Goal: Information Seeking & Learning: Learn about a topic

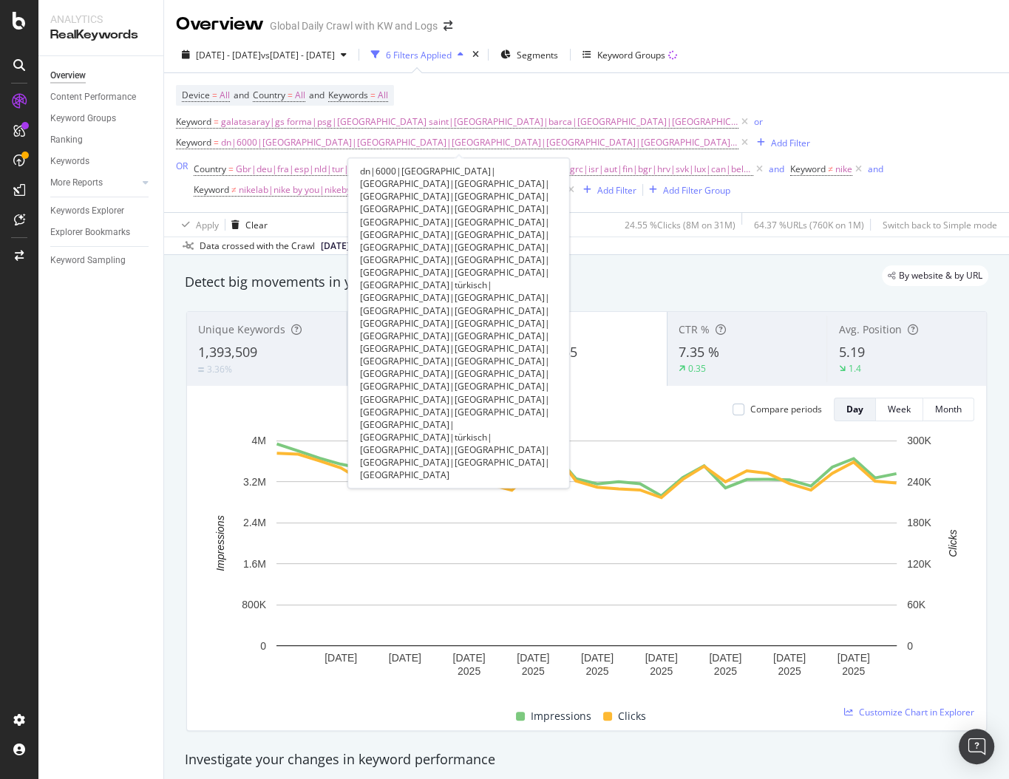
scroll to position [1, 0]
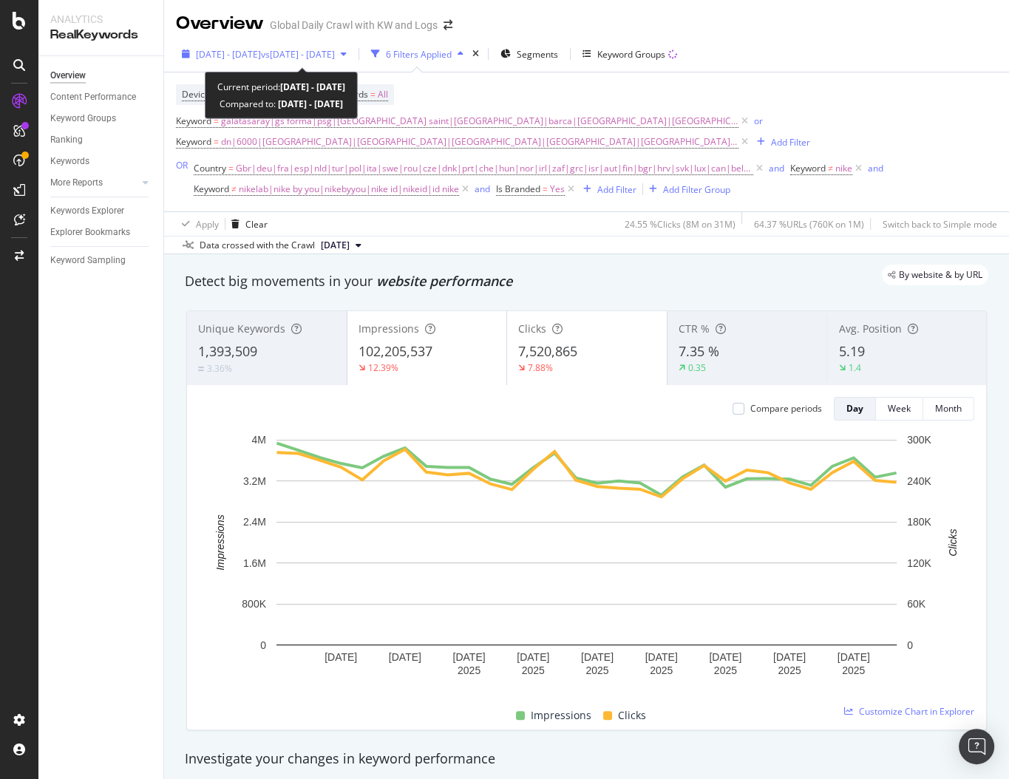
click at [335, 54] on span "vs [DATE] - [DATE]" at bounding box center [298, 54] width 74 height 13
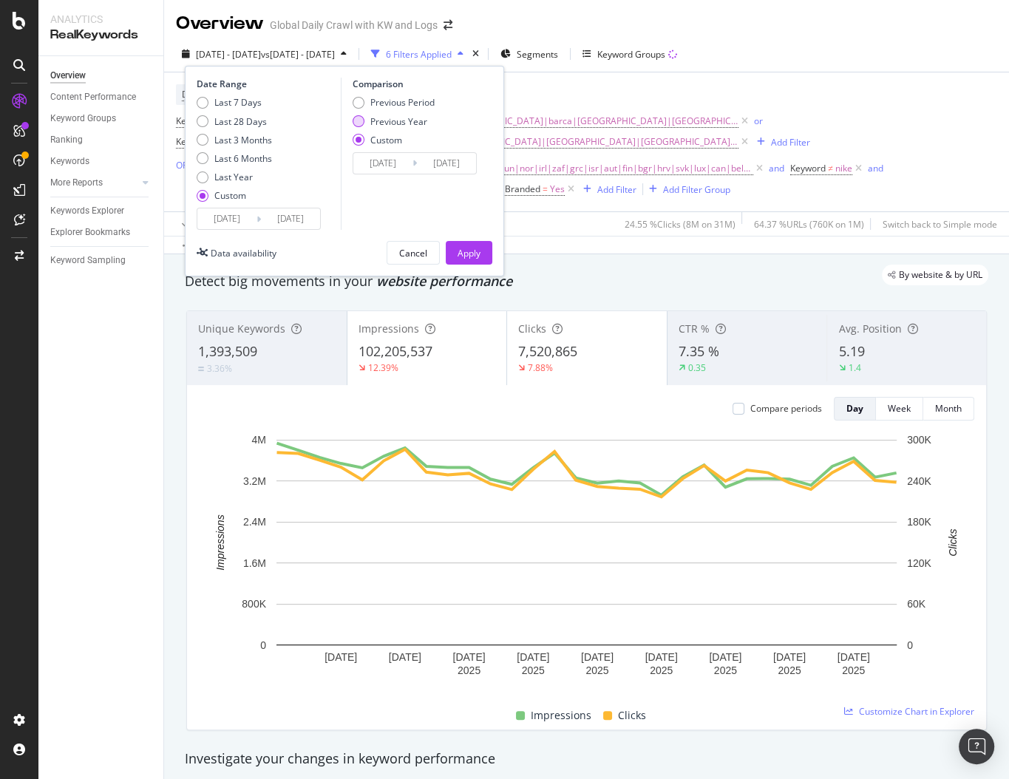
click at [389, 124] on div "Previous Year" at bounding box center [398, 121] width 57 height 13
type input "[DATE]"
click at [402, 162] on input "[DATE]" at bounding box center [382, 163] width 59 height 21
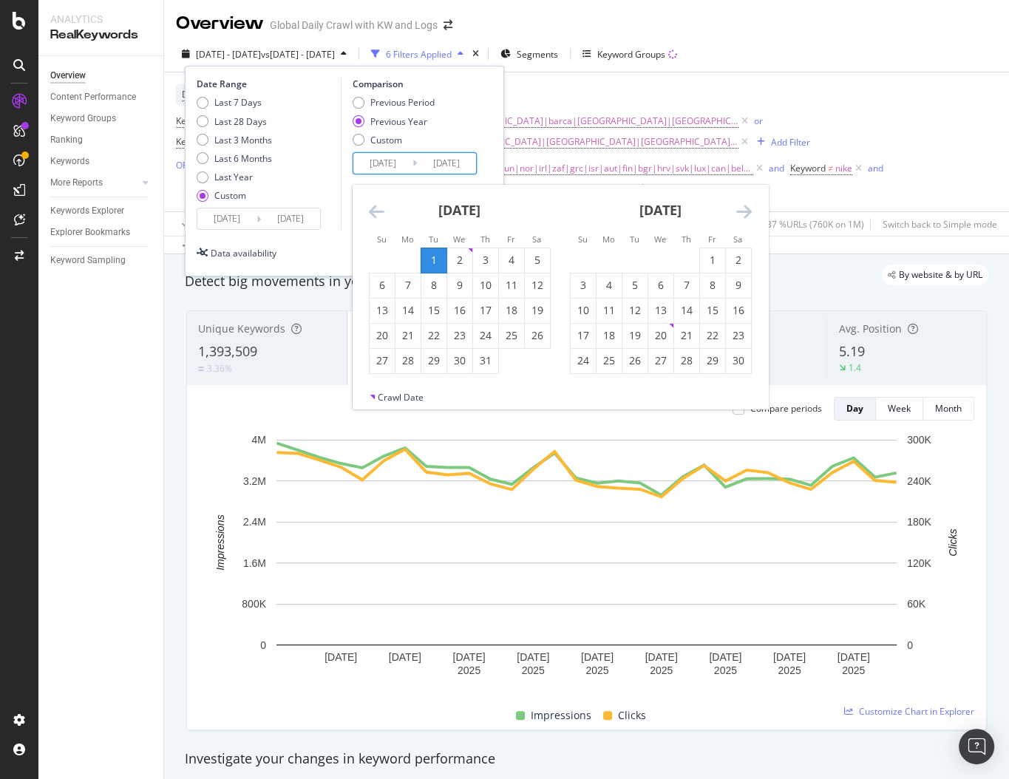
click at [446, 112] on div "Previous Period Previous Year Custom" at bounding box center [417, 123] width 129 height 55
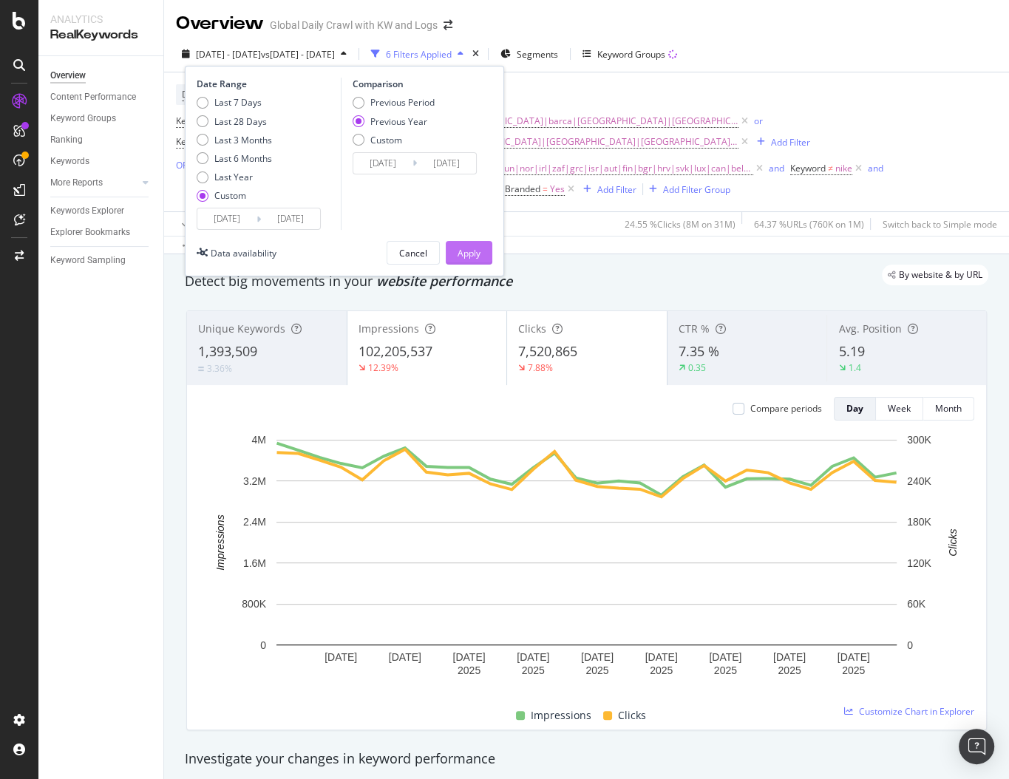
click at [463, 254] on div "Apply" at bounding box center [469, 253] width 23 height 13
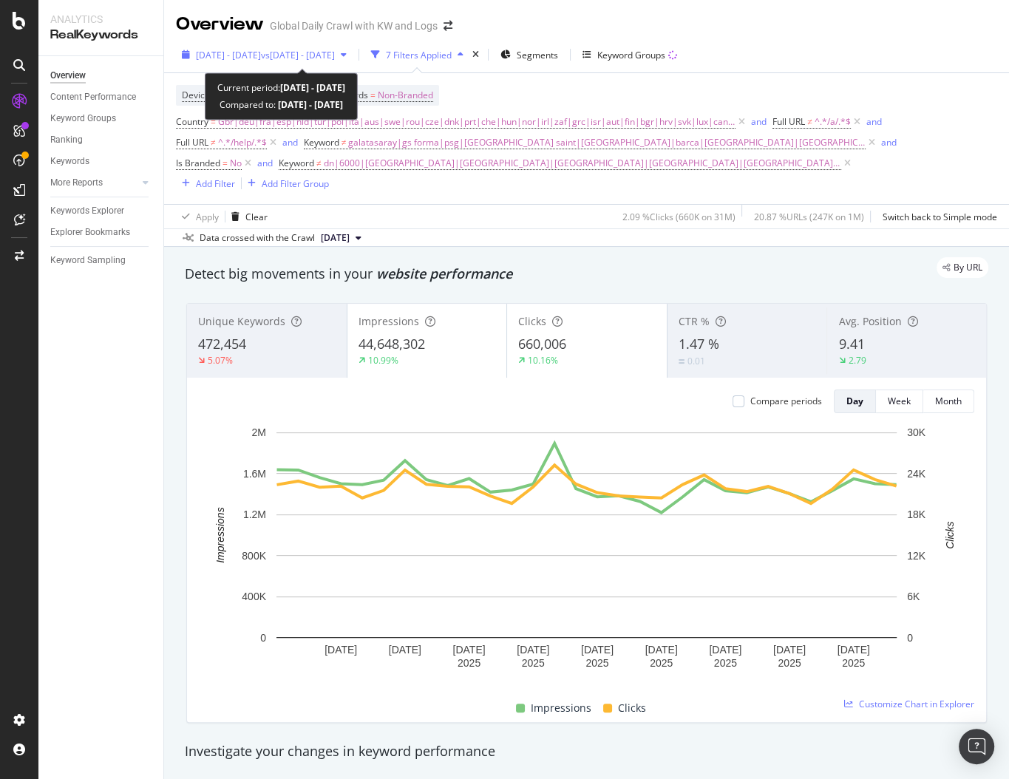
click at [335, 57] on span "vs [DATE] - [DATE]" at bounding box center [298, 55] width 74 height 13
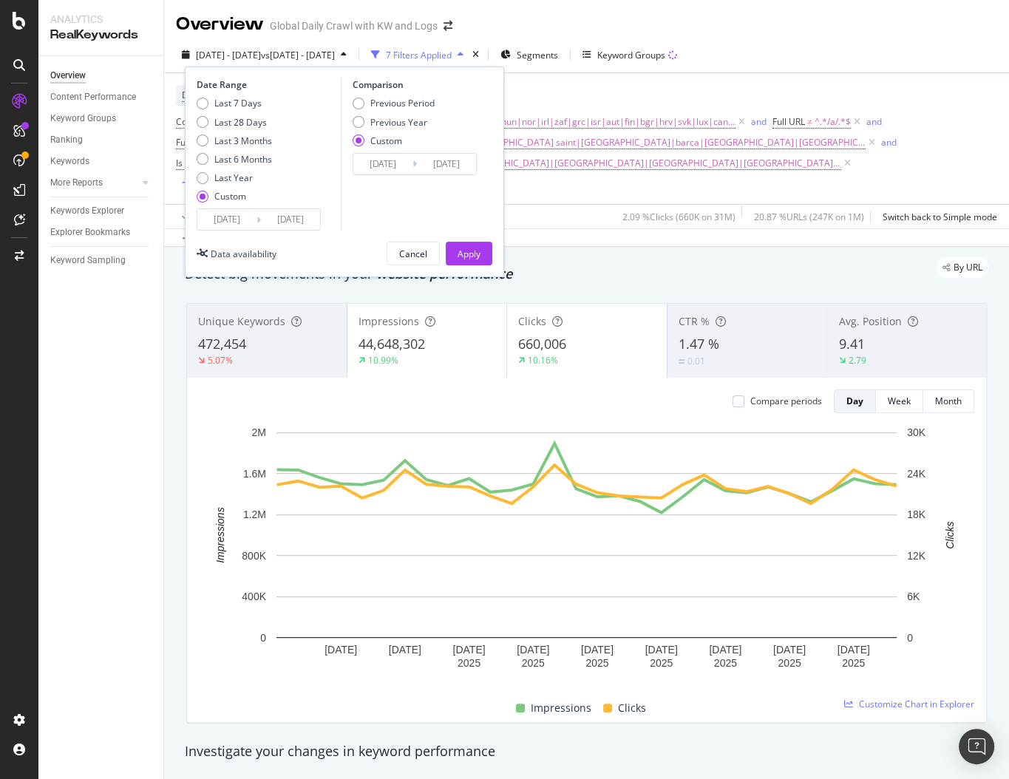
click at [396, 110] on div "Previous Period Previous Year Custom" at bounding box center [394, 124] width 82 height 55
click at [393, 119] on div "Previous Year" at bounding box center [398, 122] width 57 height 13
type input "[DATE]"
click at [465, 254] on div "Apply" at bounding box center [469, 254] width 23 height 13
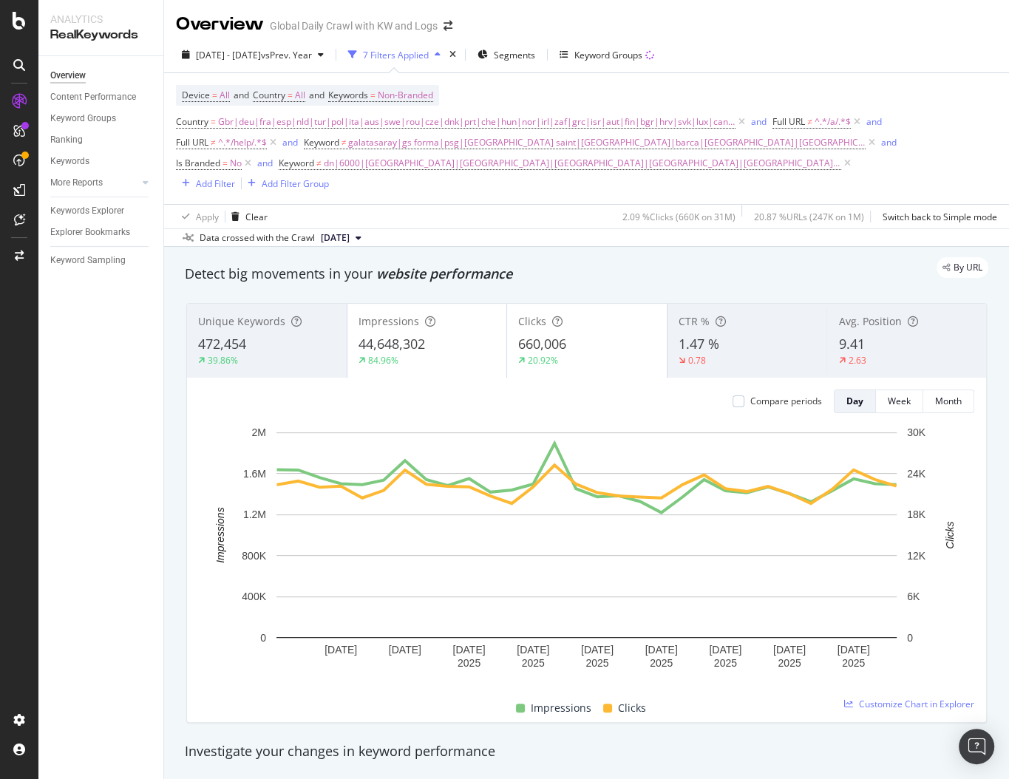
click at [608, 271] on div "By URL" at bounding box center [579, 267] width 818 height 21
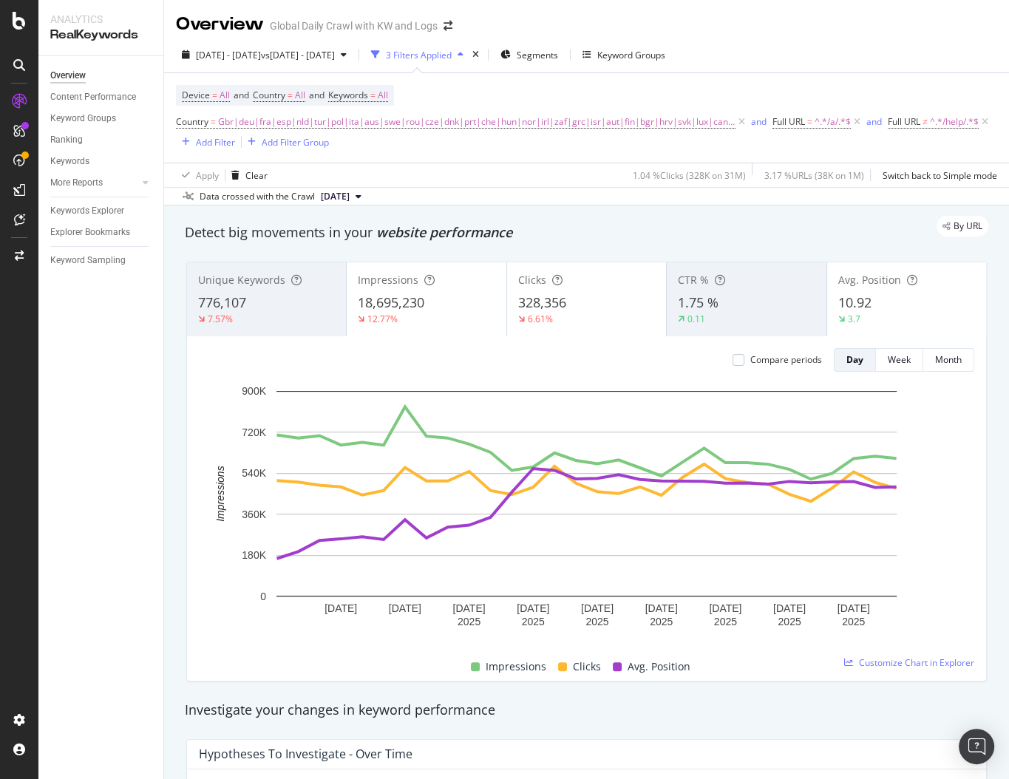
scroll to position [51, 0]
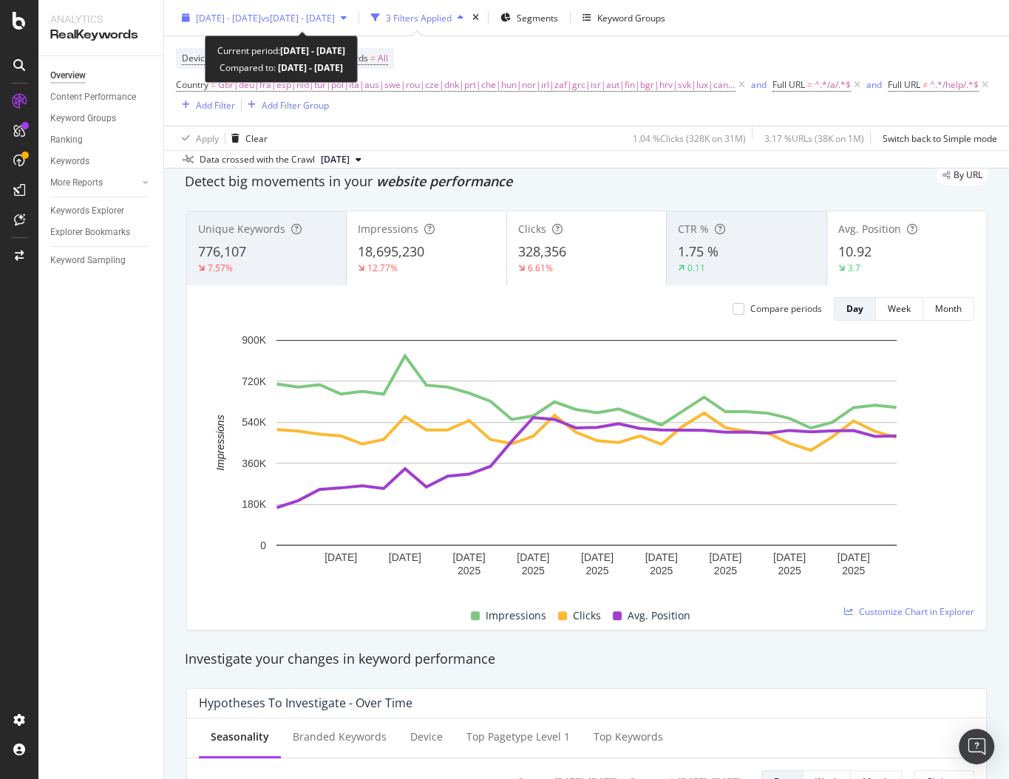
click at [311, 11] on span "vs [DATE] - [DATE]" at bounding box center [298, 17] width 74 height 13
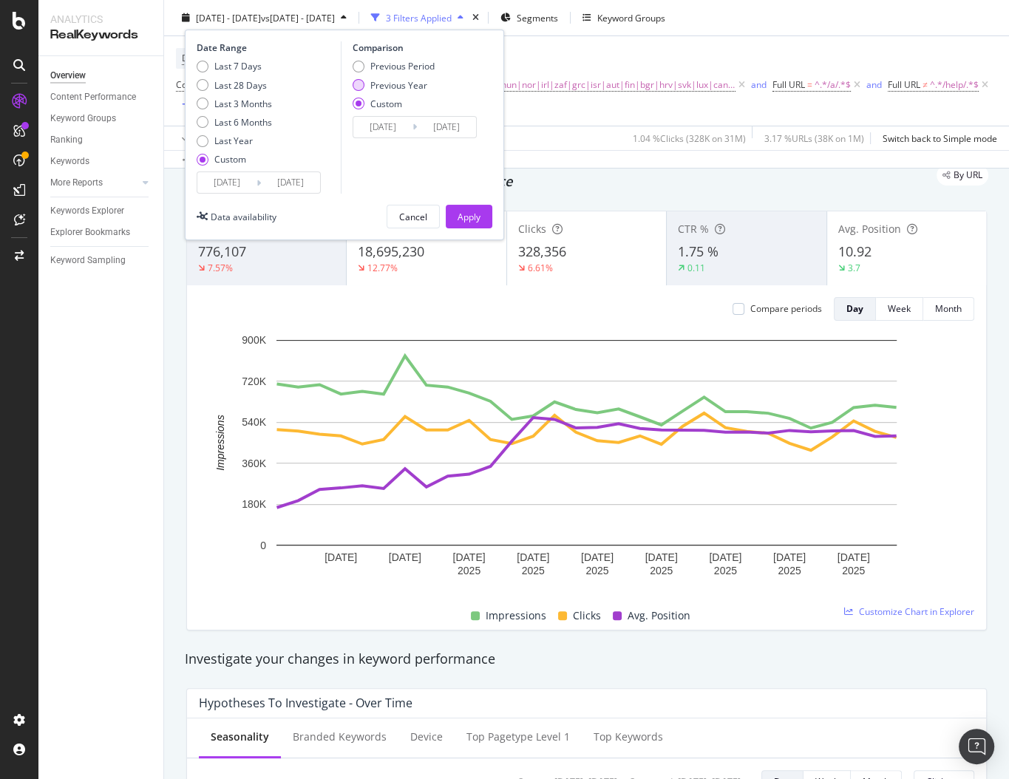
click at [405, 86] on div "Previous Year" at bounding box center [398, 84] width 57 height 13
type input "[DATE]"
click at [463, 192] on div "Comparison Previous Period Previous Year Custom [DATE] Navigate forward to inte…" at bounding box center [411, 117] width 140 height 152
click at [463, 207] on div "Apply" at bounding box center [469, 216] width 23 height 22
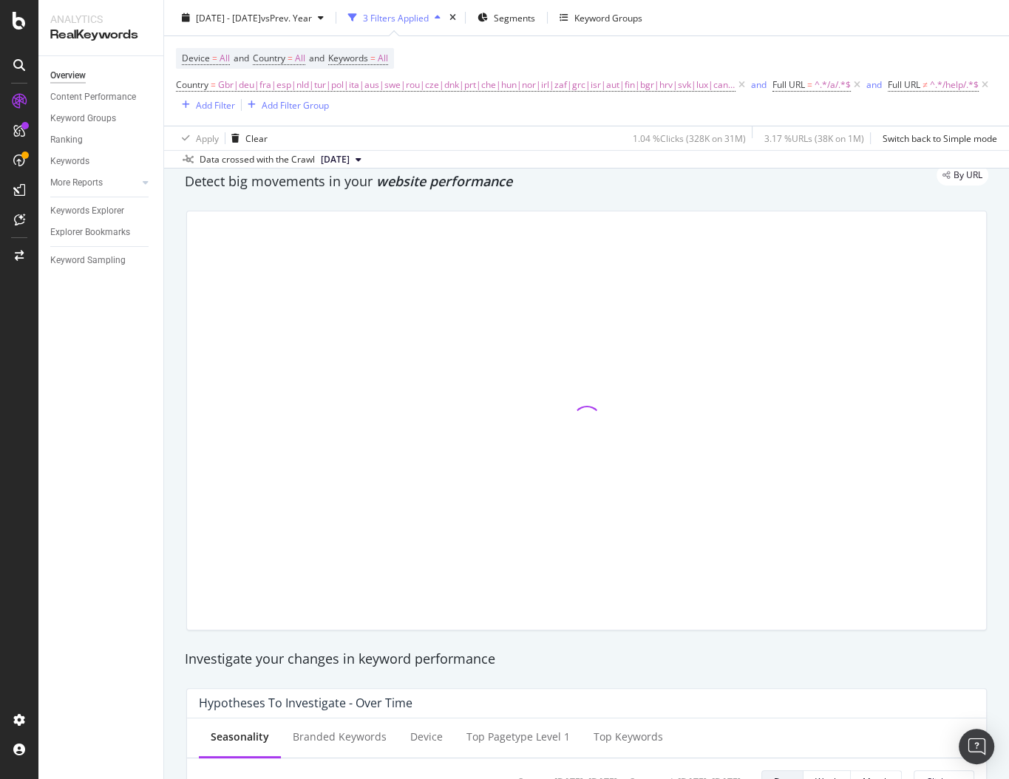
click at [469, 171] on div "By URL" at bounding box center [579, 175] width 818 height 21
click at [458, 181] on div "By URL" at bounding box center [579, 175] width 818 height 21
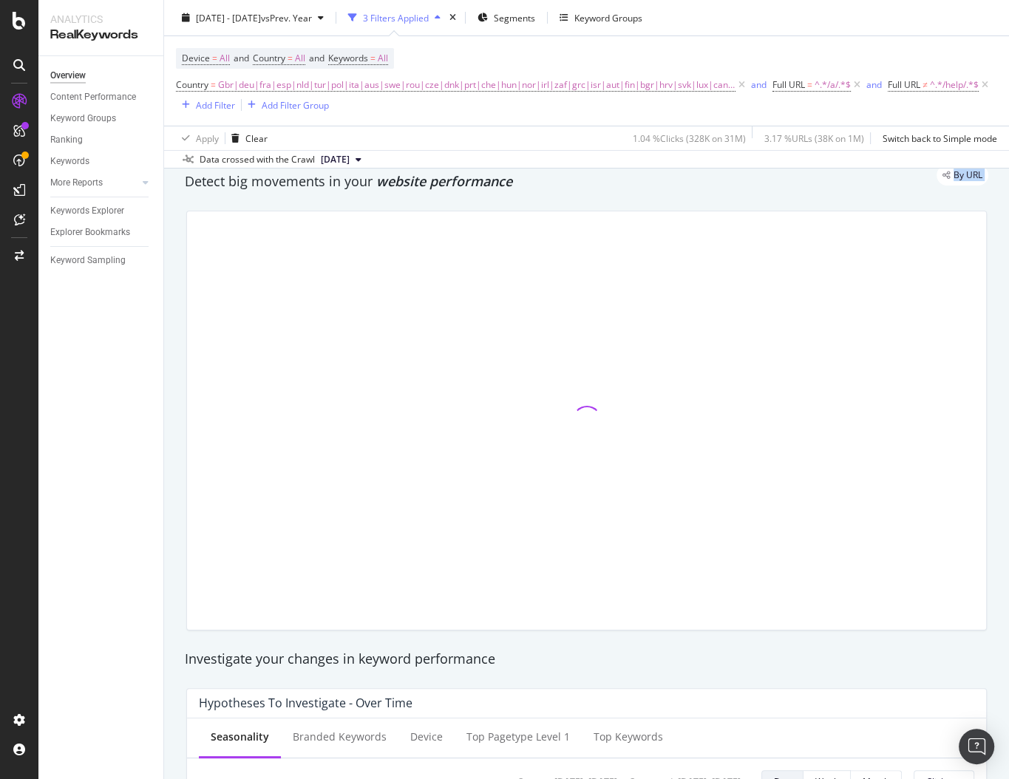
click at [458, 181] on div "By URL" at bounding box center [579, 175] width 818 height 21
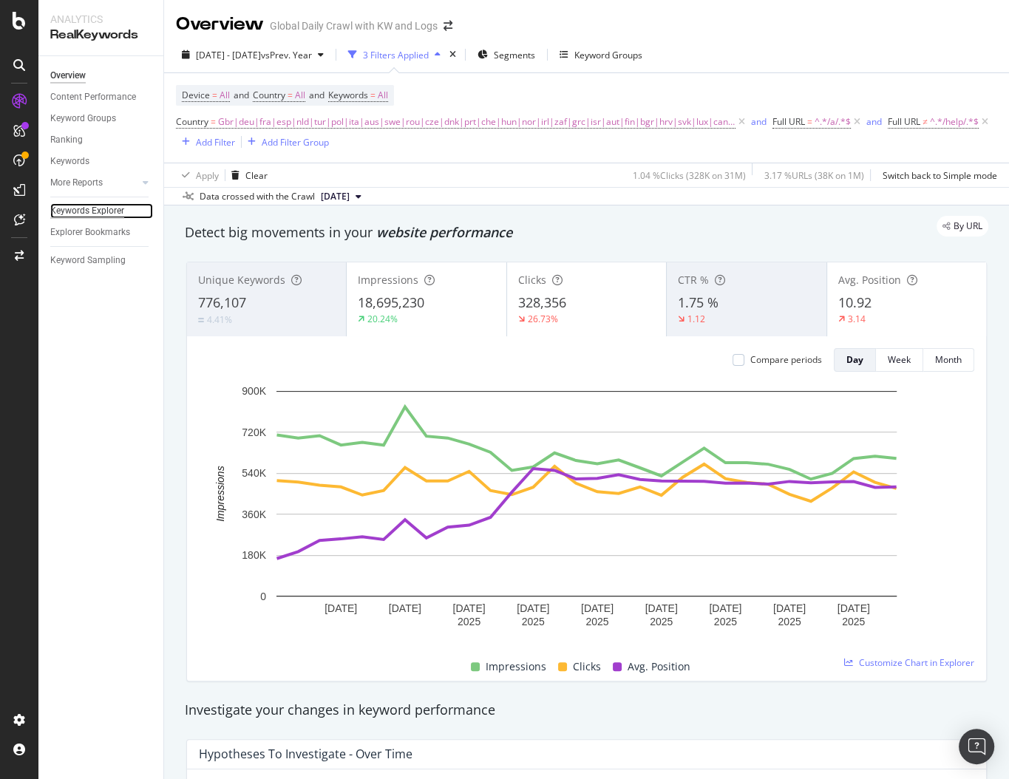
click at [92, 214] on div "Keywords Explorer" at bounding box center [87, 211] width 74 height 16
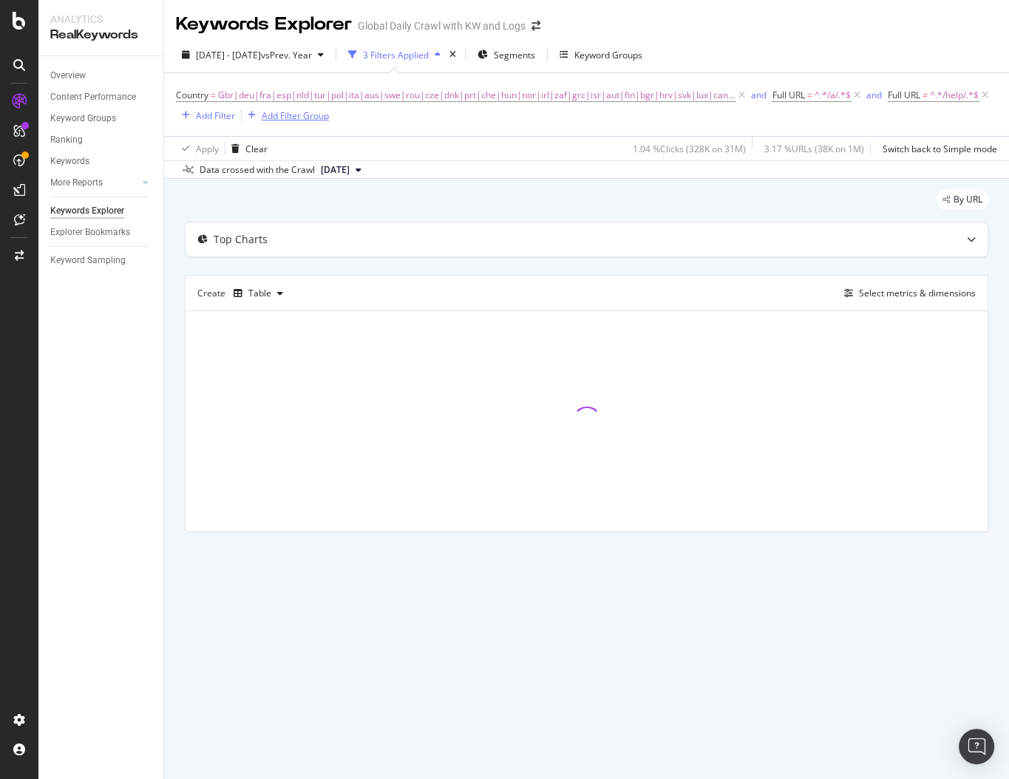
click at [298, 118] on div "Add Filter Group" at bounding box center [295, 115] width 67 height 13
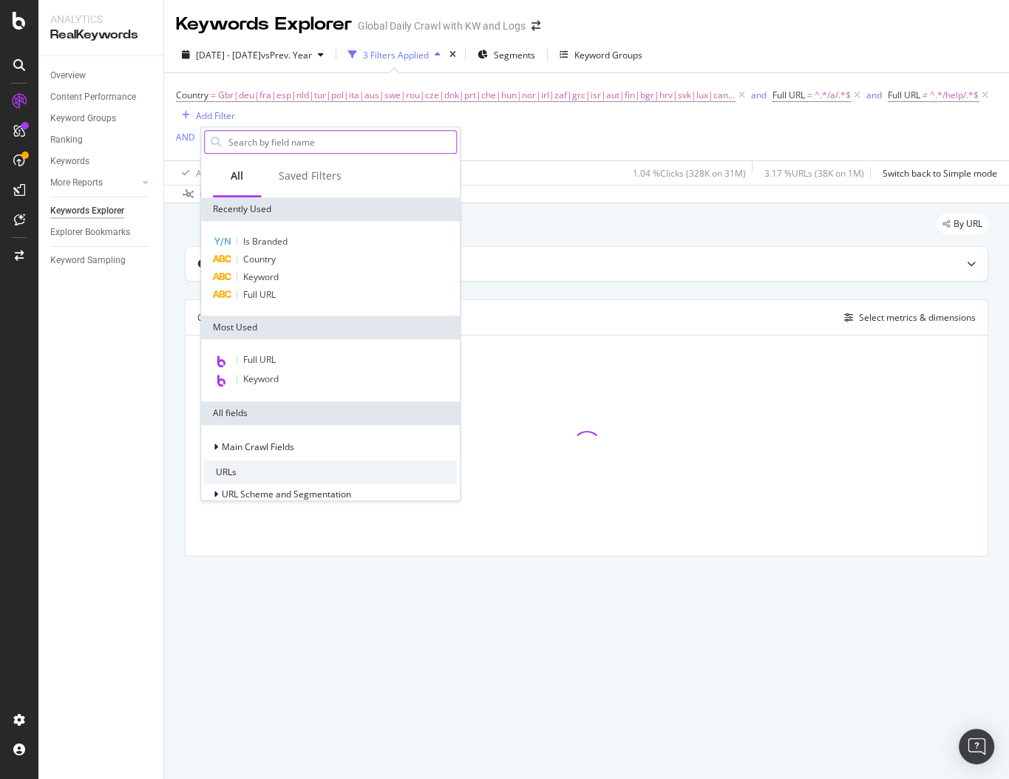
click at [301, 135] on input "text" at bounding box center [341, 142] width 229 height 22
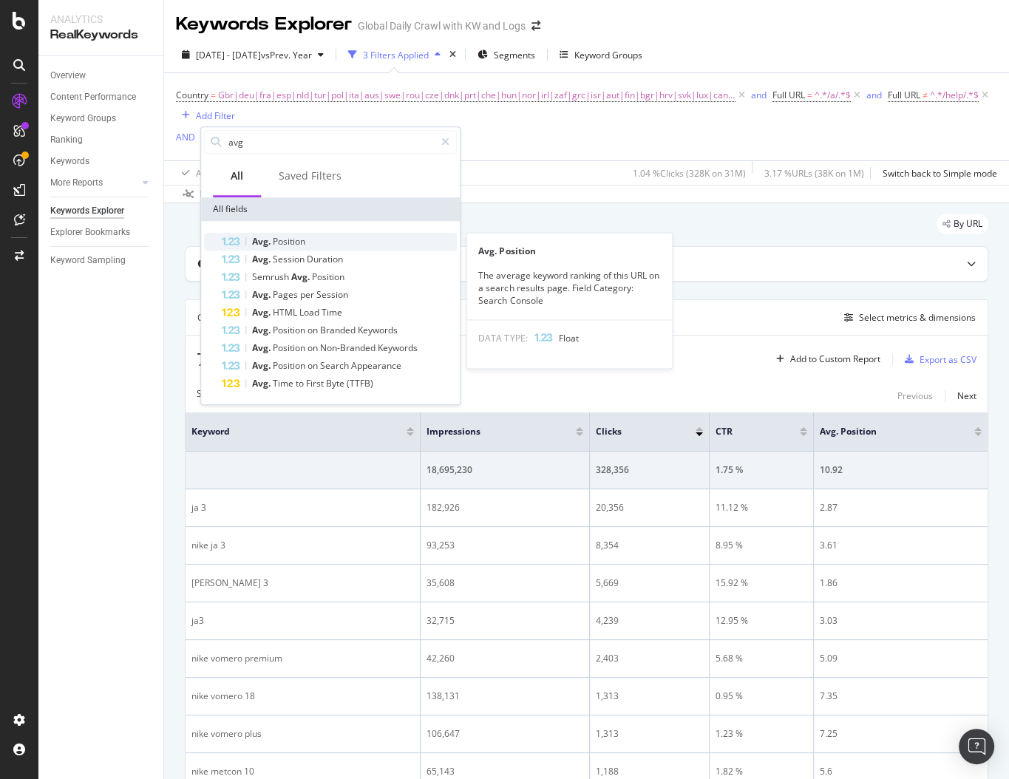
type input "avg"
click at [261, 236] on span "Avg." at bounding box center [262, 241] width 21 height 13
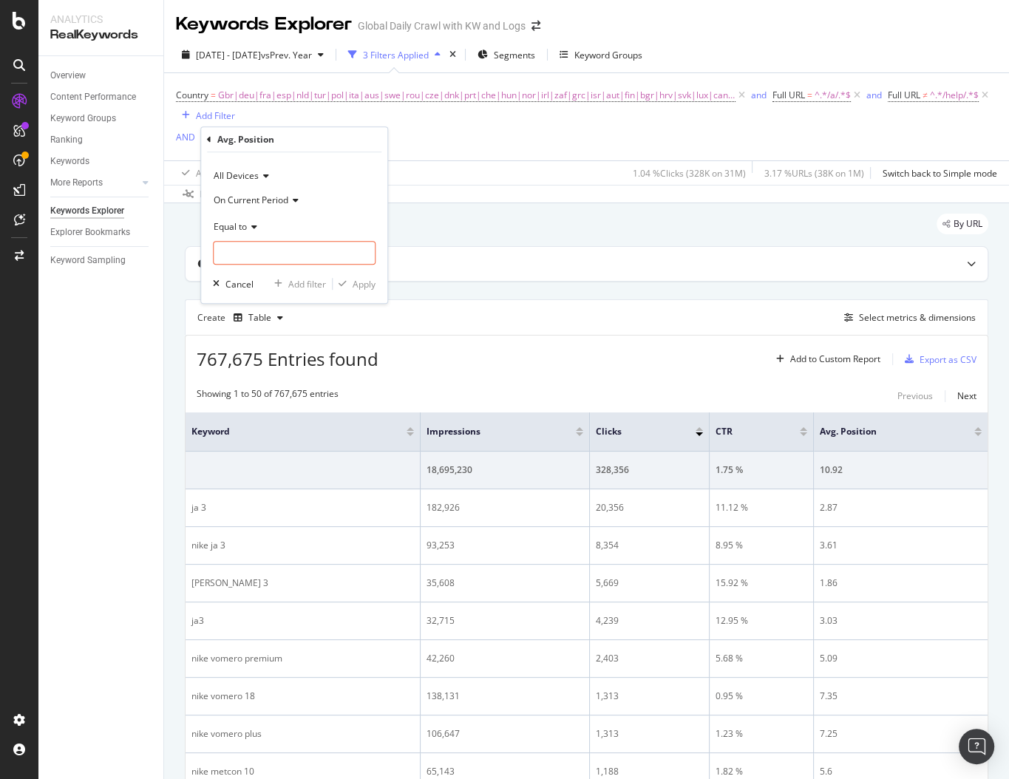
click at [269, 202] on span "On Current Period" at bounding box center [251, 200] width 75 height 13
click at [264, 282] on span "Diff. Between Period - value" at bounding box center [277, 288] width 114 height 13
click at [240, 228] on span "Equal to" at bounding box center [230, 226] width 33 height 13
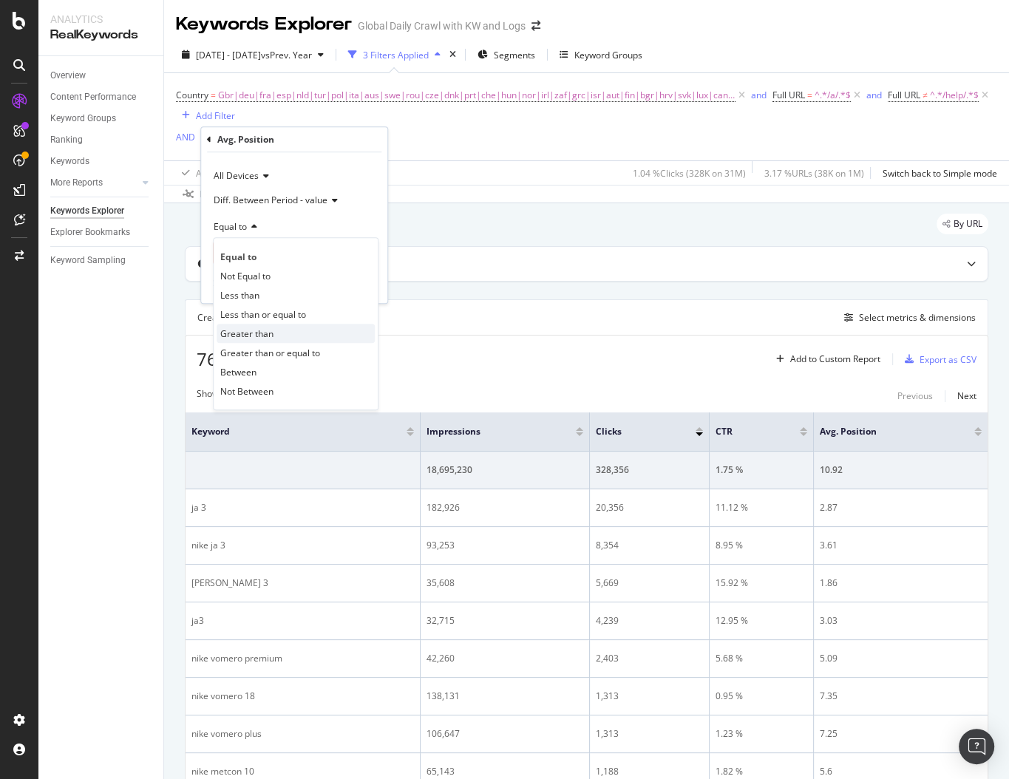
click at [251, 334] on span "Greater than" at bounding box center [246, 333] width 53 height 13
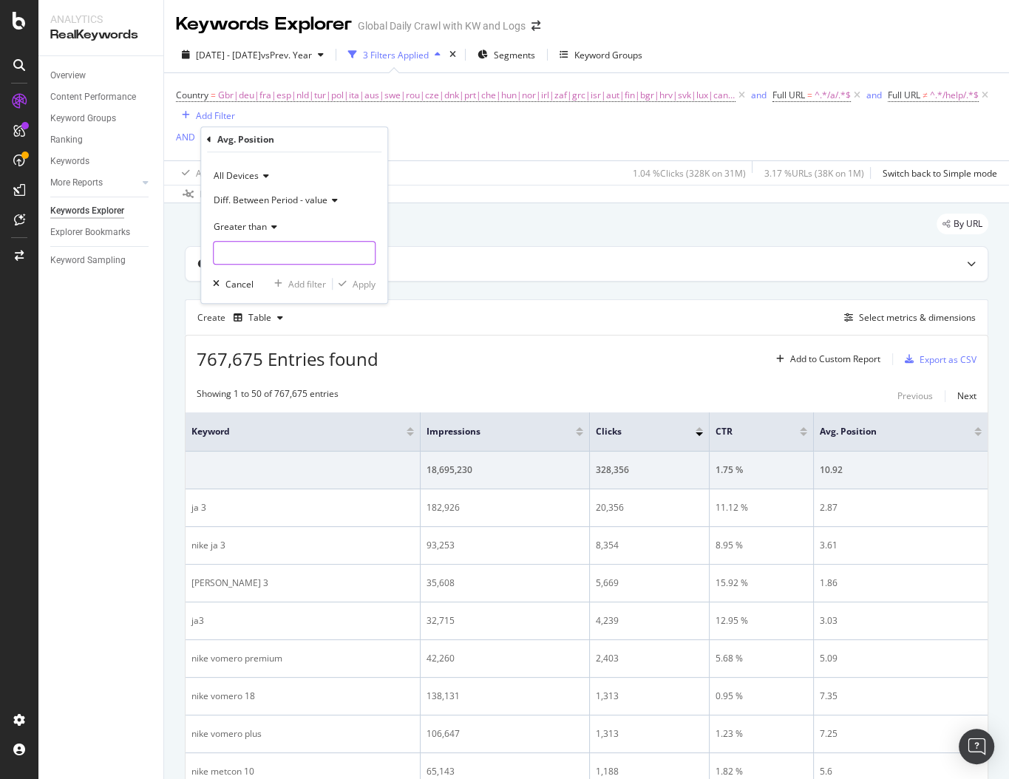
click at [254, 255] on input "number" at bounding box center [294, 253] width 163 height 24
type input "1"
click at [353, 283] on div "Apply" at bounding box center [364, 284] width 23 height 13
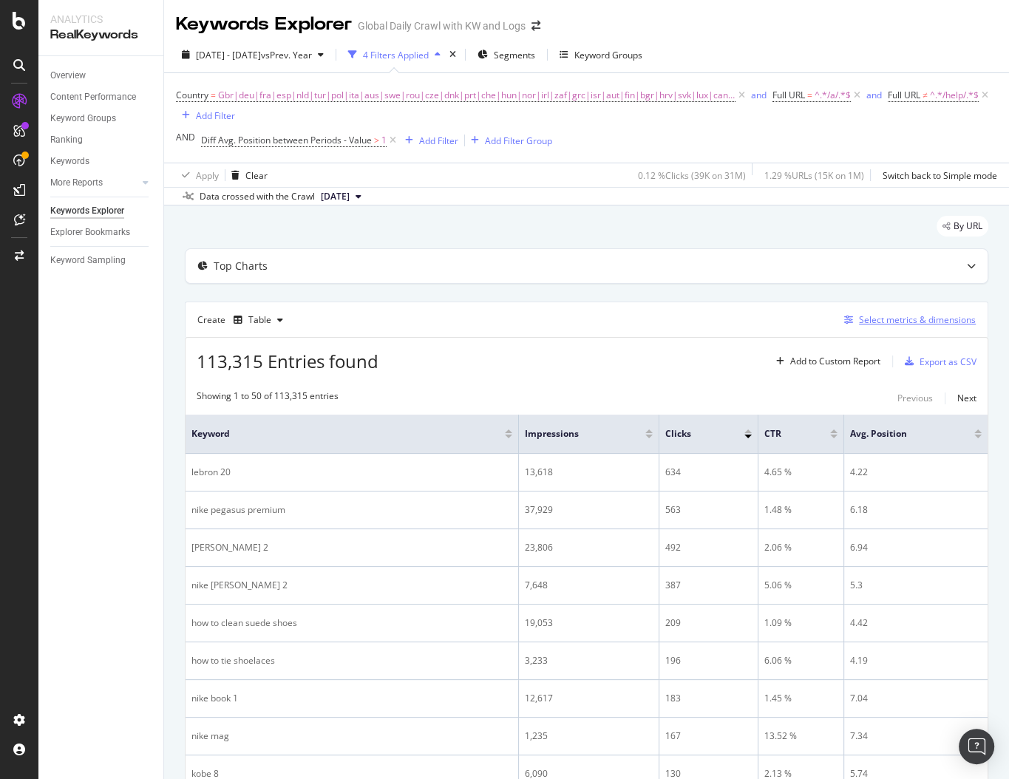
click at [862, 318] on div "Select metrics & dimensions" at bounding box center [917, 319] width 117 height 13
click at [854, 322] on div "button" at bounding box center [848, 320] width 21 height 9
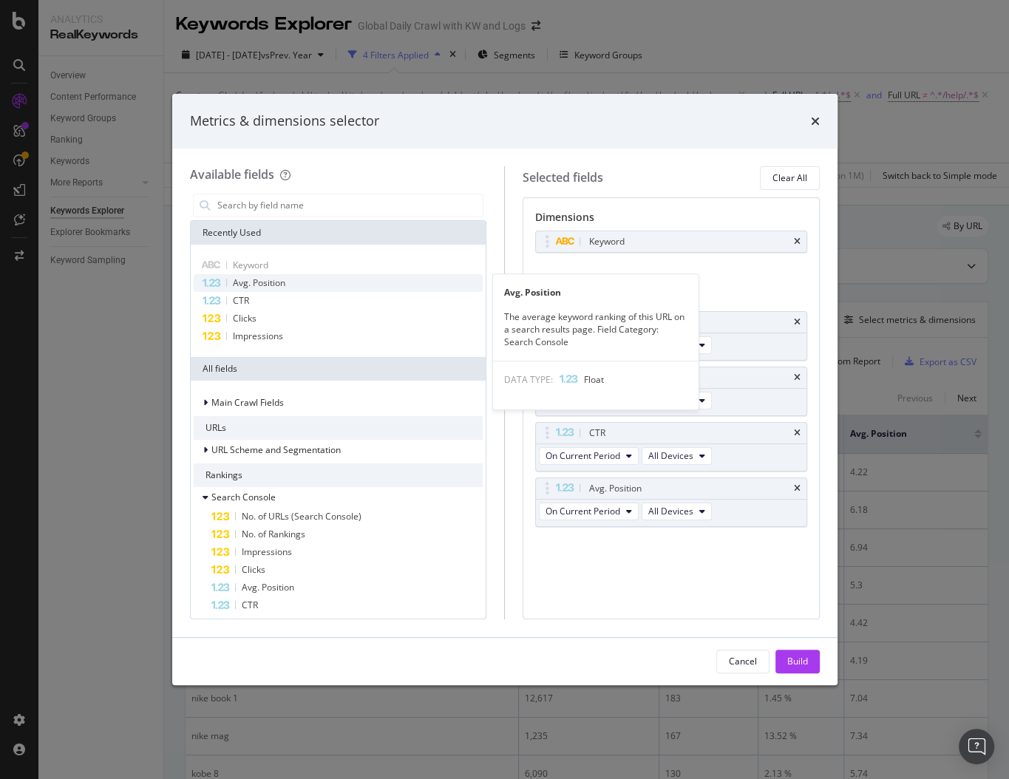
click at [335, 289] on div "Avg. Position" at bounding box center [339, 283] width 290 height 18
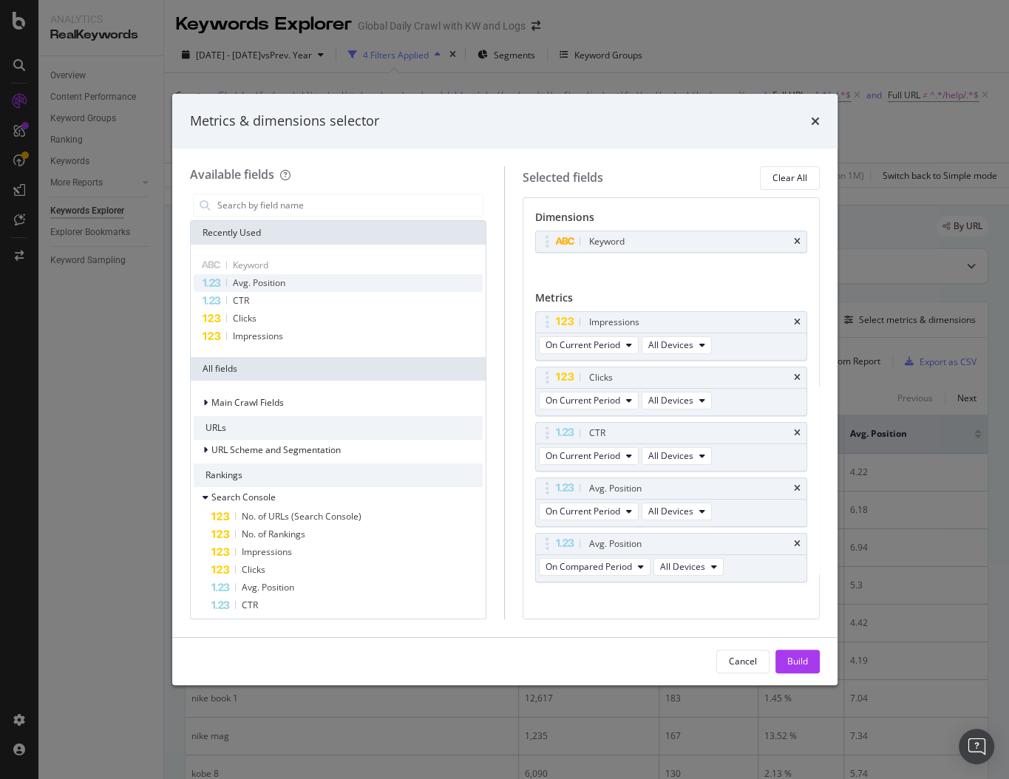
click at [335, 290] on div "Avg. Position" at bounding box center [339, 283] width 290 height 18
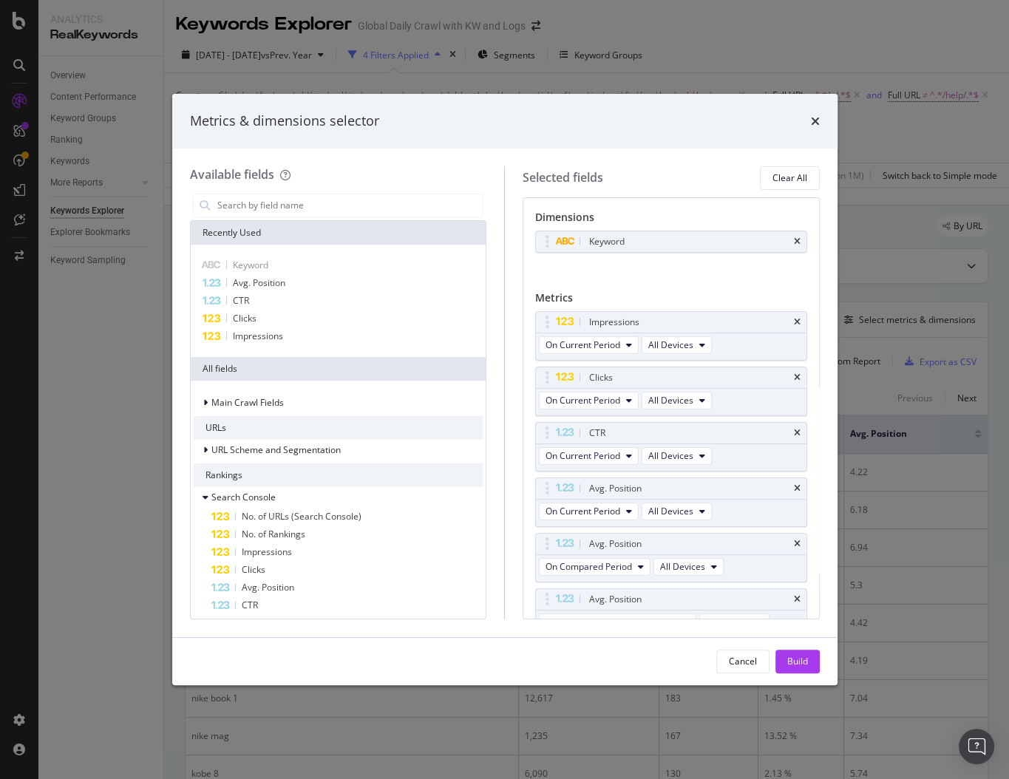
scroll to position [16, 0]
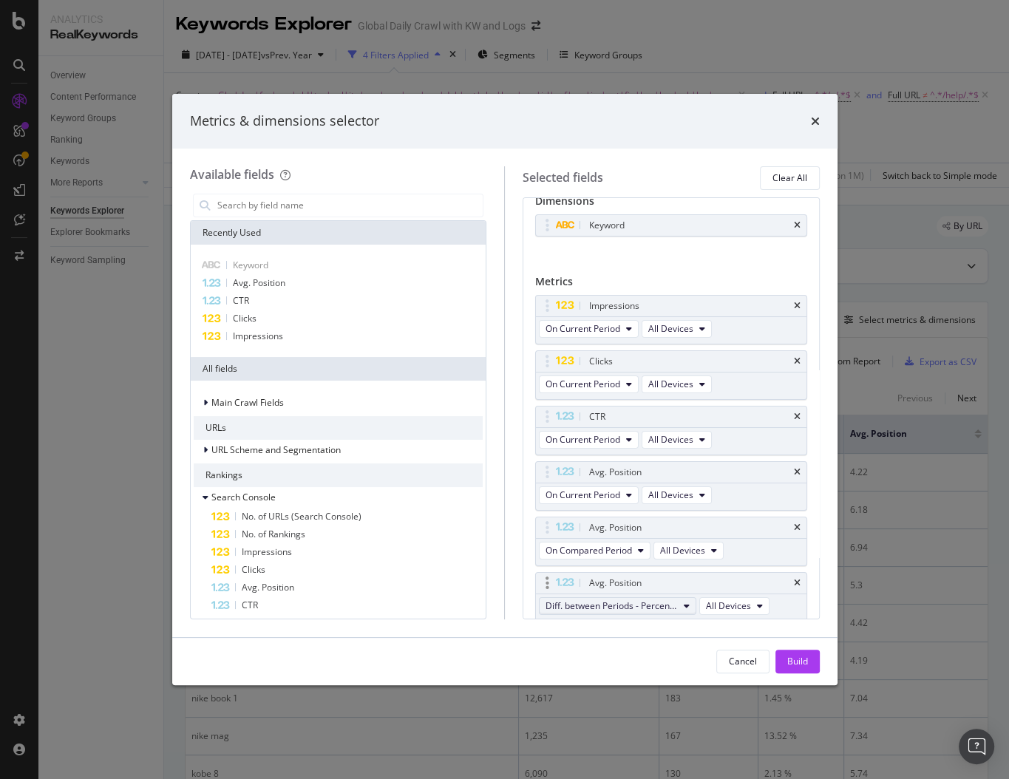
click at [625, 605] on span "Diff. between Periods - Percentage" at bounding box center [611, 605] width 132 height 13
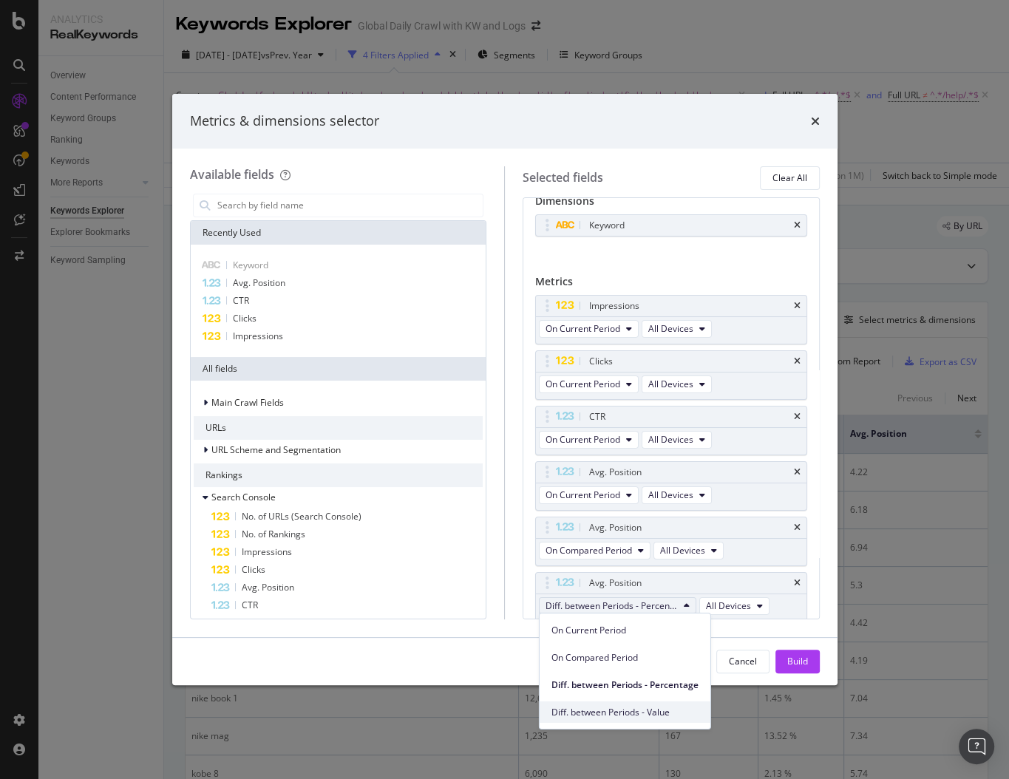
click at [593, 705] on span "Diff. between Periods - Value" at bounding box center [624, 711] width 147 height 13
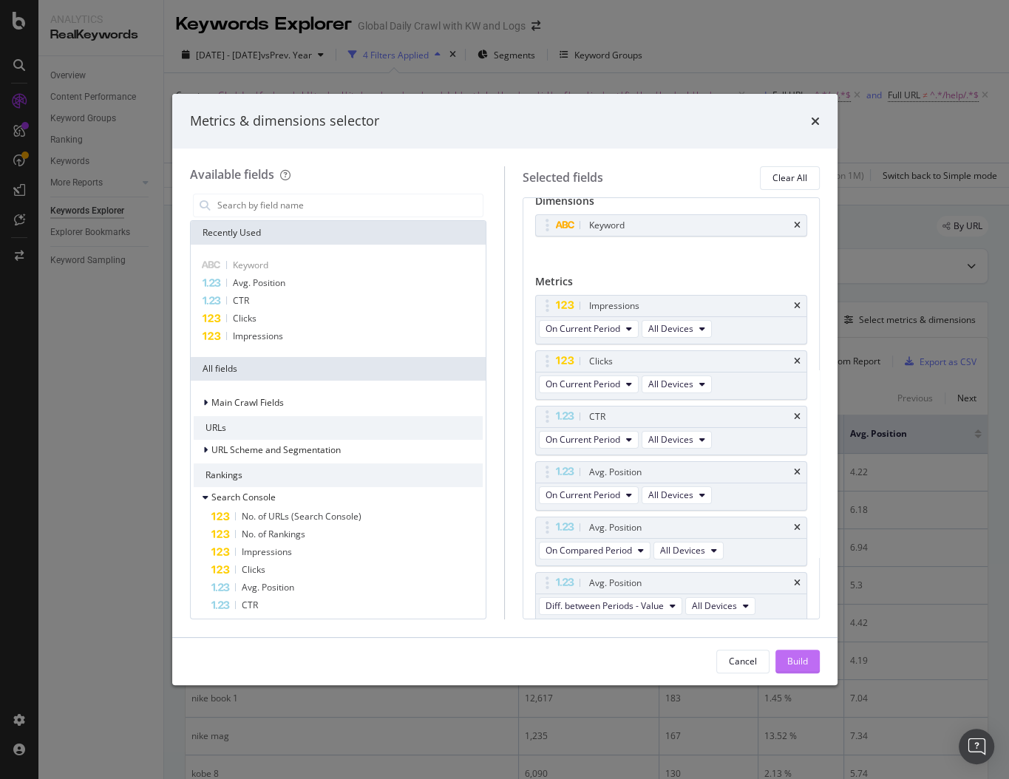
click at [798, 660] on div "Build" at bounding box center [797, 661] width 21 height 13
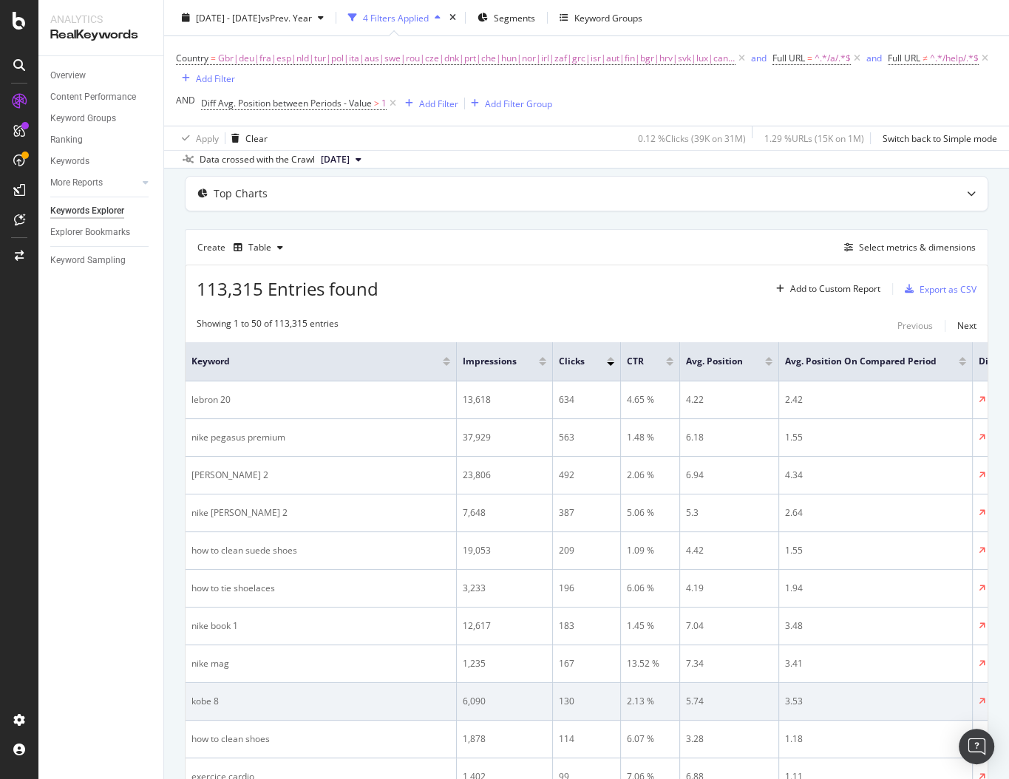
scroll to position [101, 0]
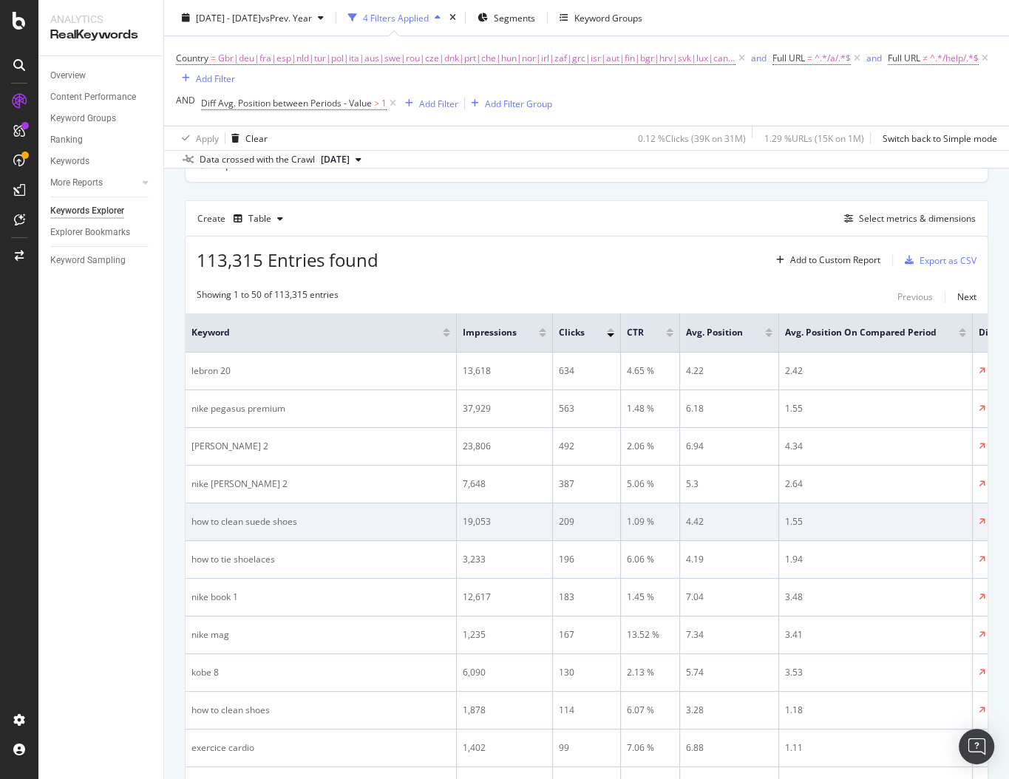
click at [264, 515] on div "how to clean suede shoes" at bounding box center [320, 521] width 259 height 13
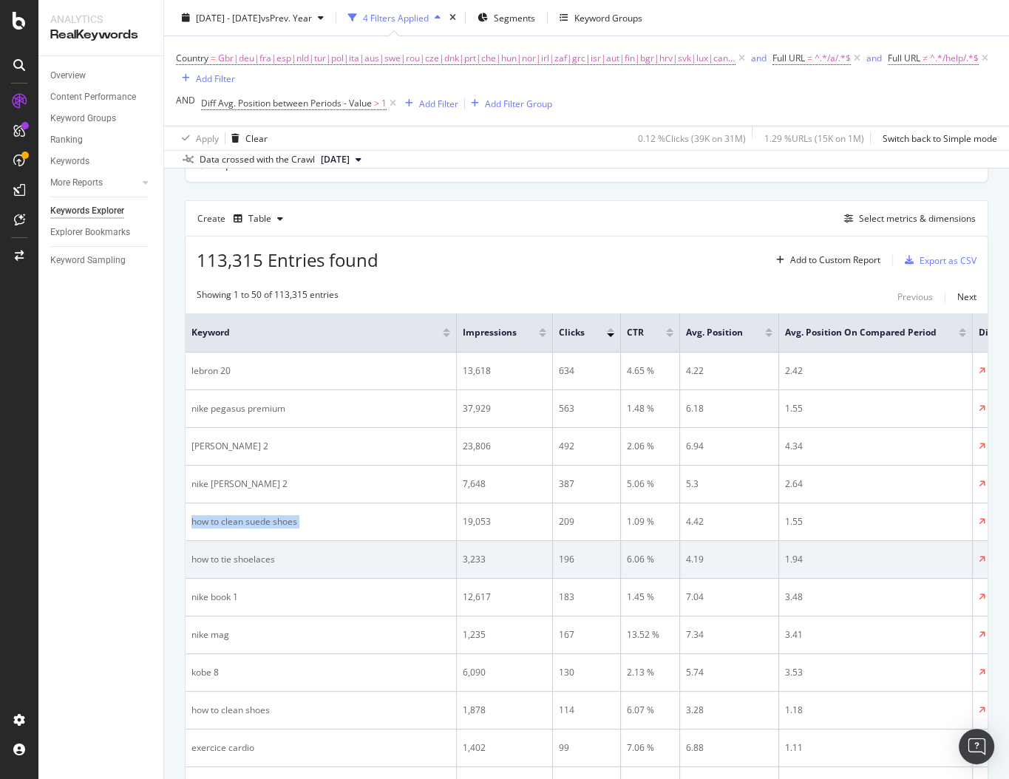
click at [239, 562] on div "how to tie shoelaces" at bounding box center [320, 559] width 259 height 13
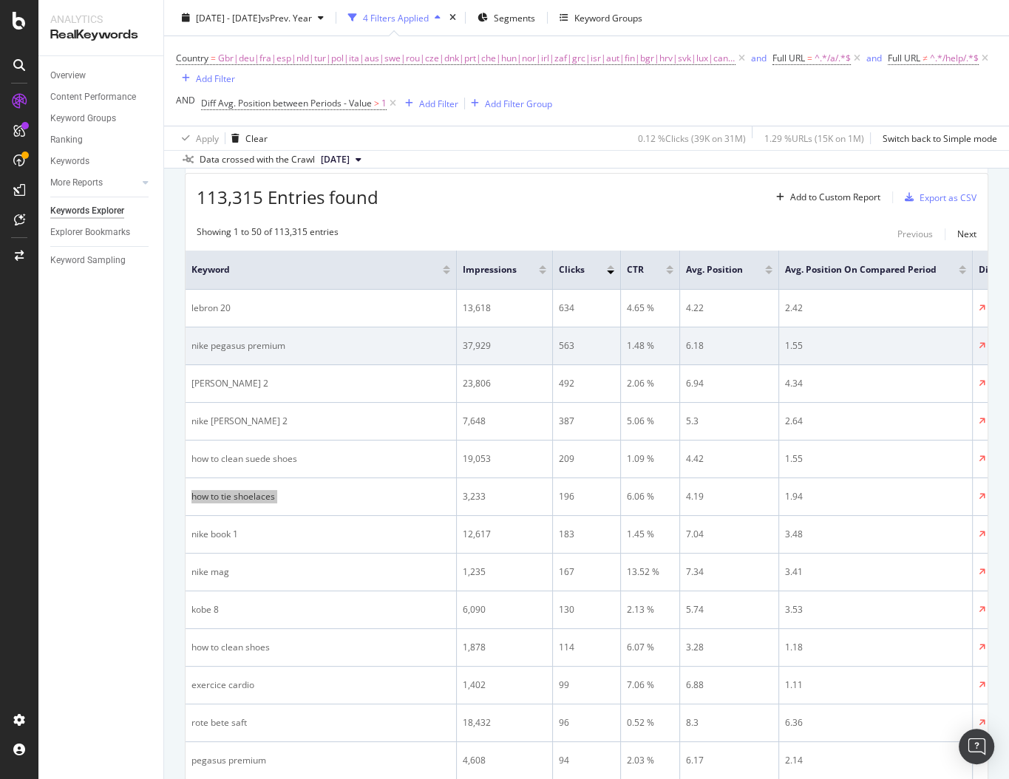
scroll to position [197, 0]
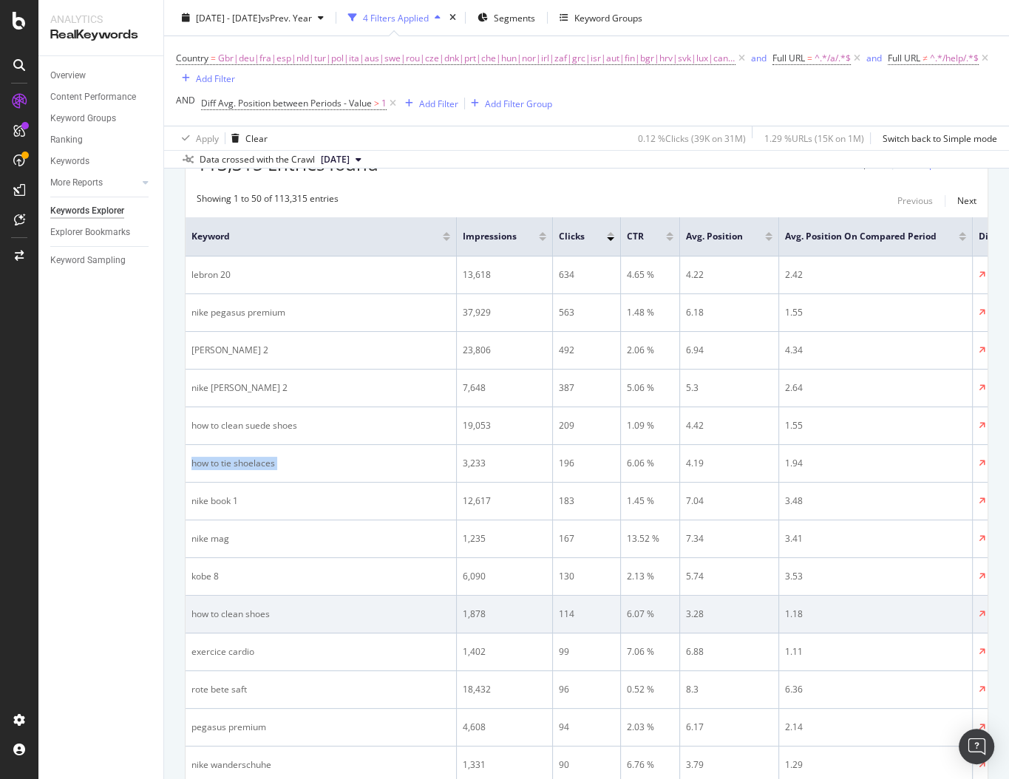
click at [297, 609] on div "how to clean shoes" at bounding box center [320, 614] width 259 height 13
copy div "how to clean shoes"
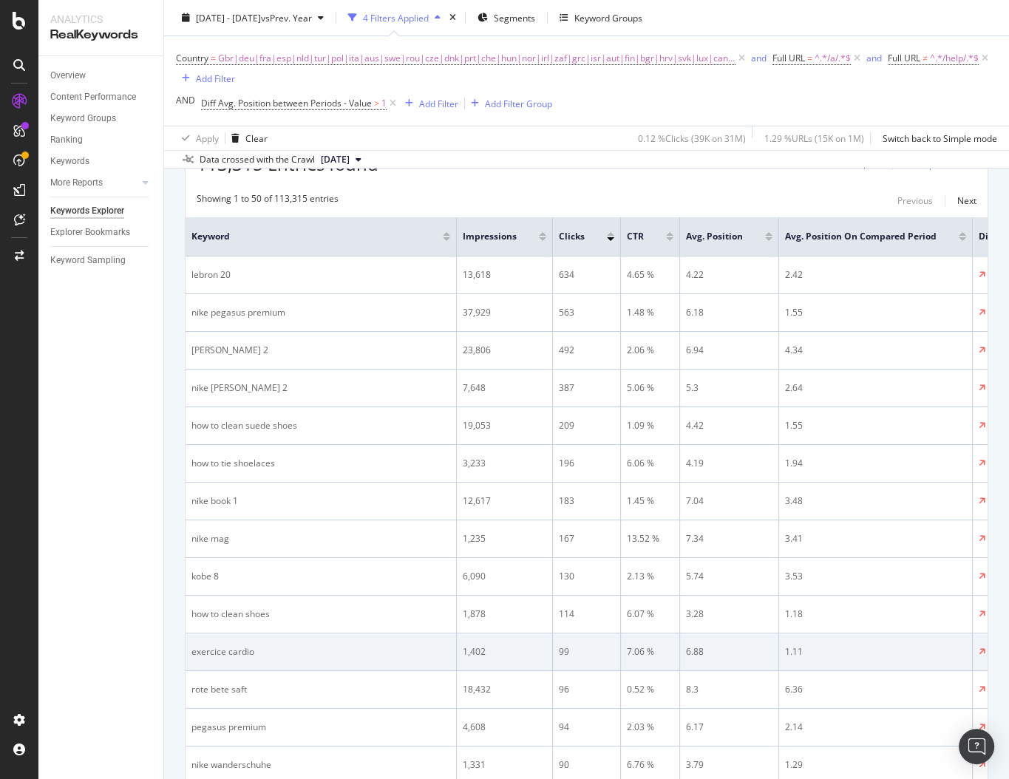
click at [268, 645] on div "exercice cardio" at bounding box center [320, 651] width 259 height 13
copy div "exercice cardio"
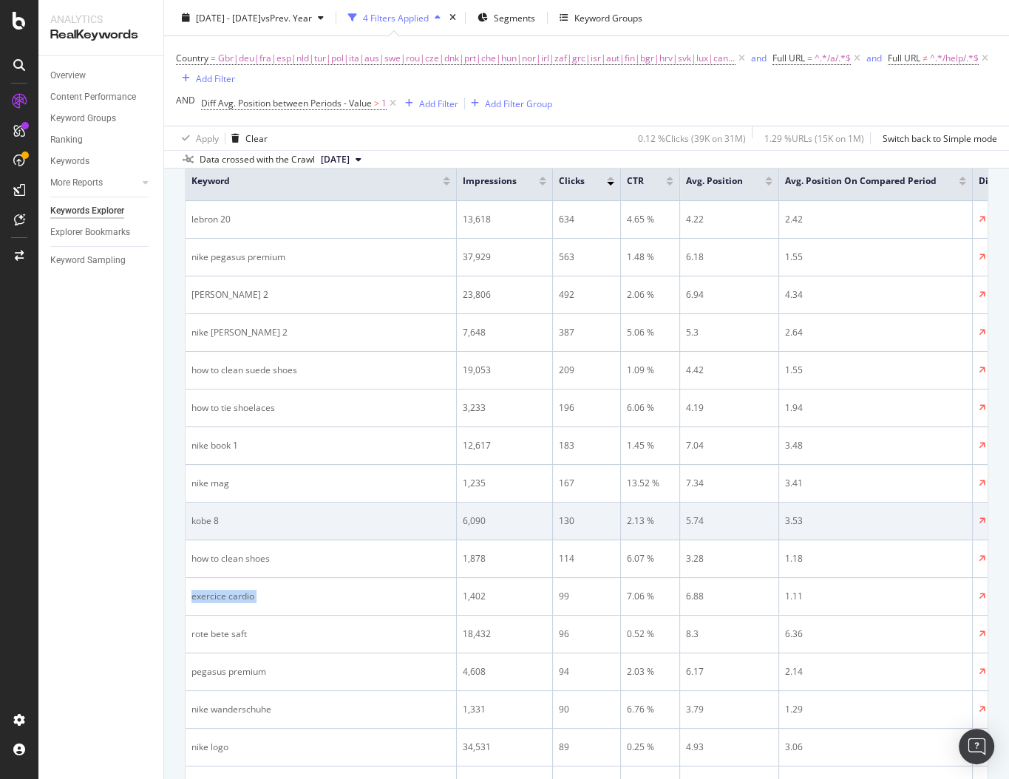
scroll to position [251, 0]
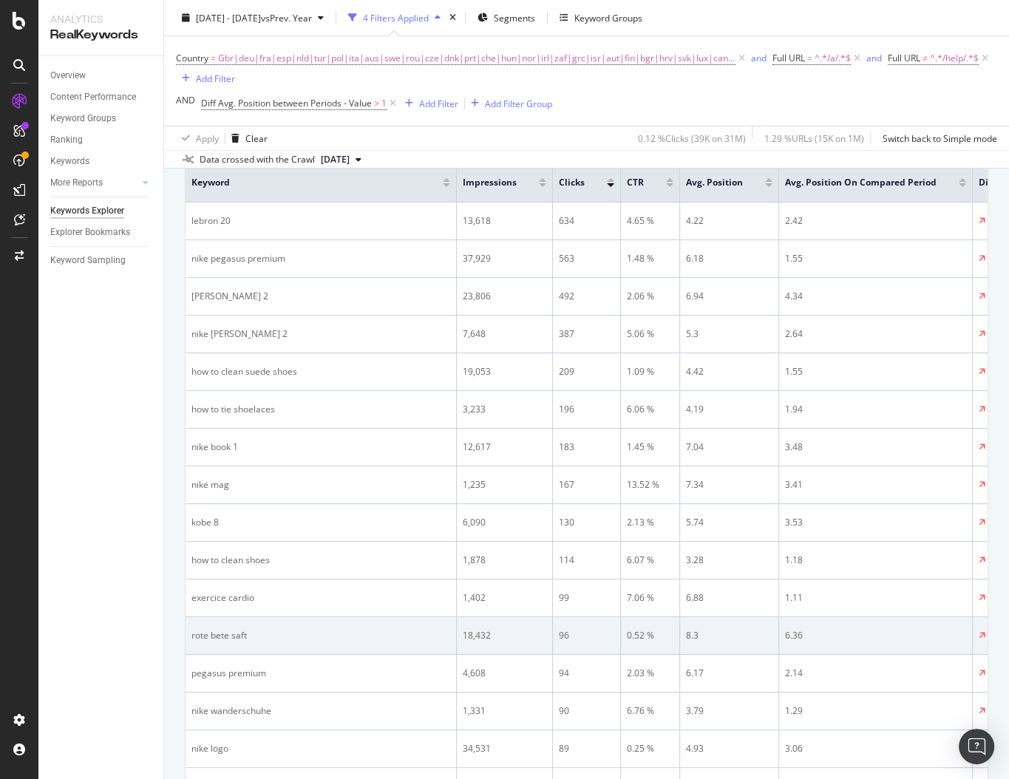
click at [248, 641] on td "rote bete saft" at bounding box center [321, 636] width 271 height 38
copy div "rote bete saft"
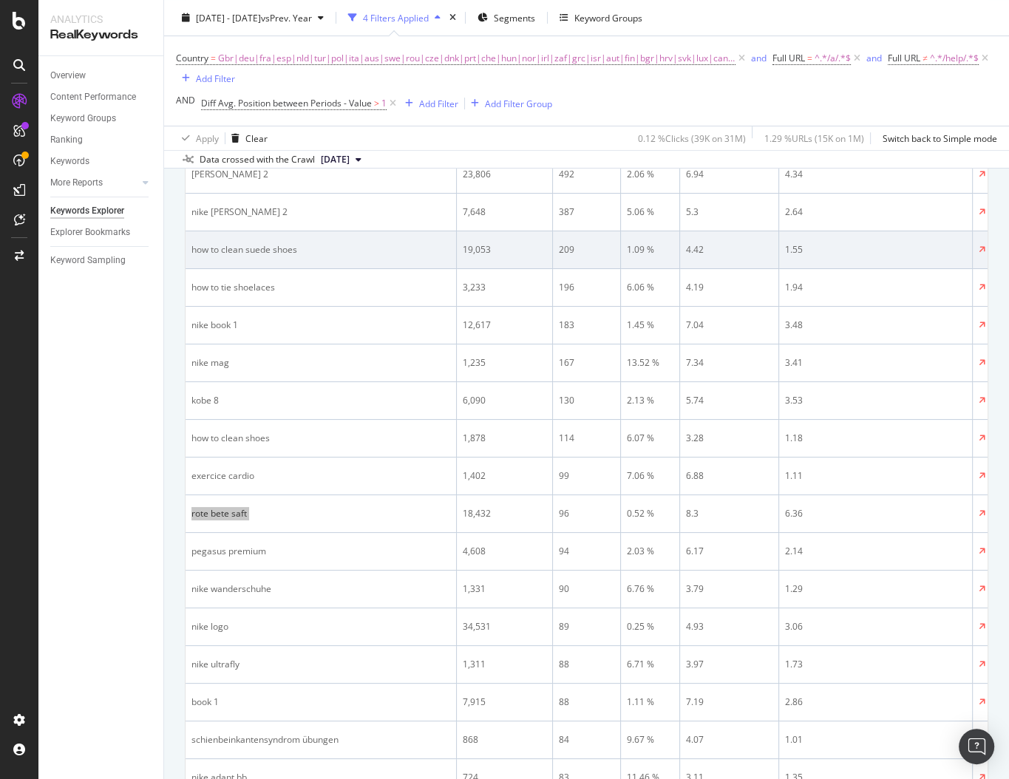
scroll to position [421, 0]
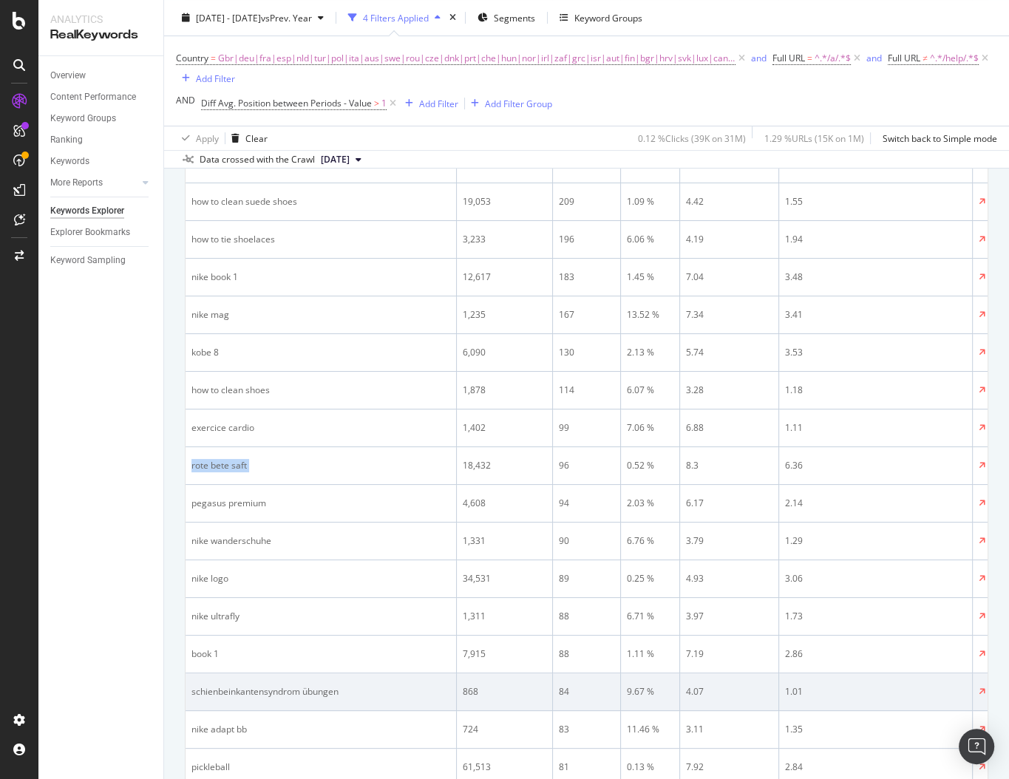
click at [255, 691] on div "schienbeinkantensyndrom übungen" at bounding box center [320, 691] width 259 height 13
copy div "schienbeinkantensyndrom übungen"
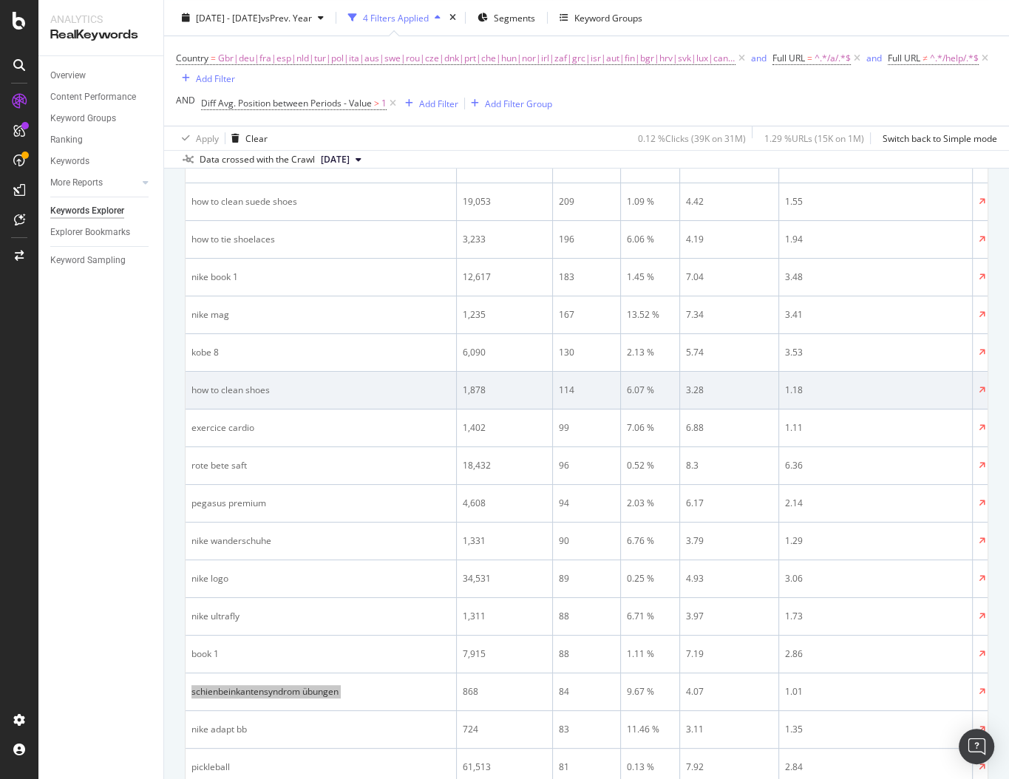
scroll to position [395, 0]
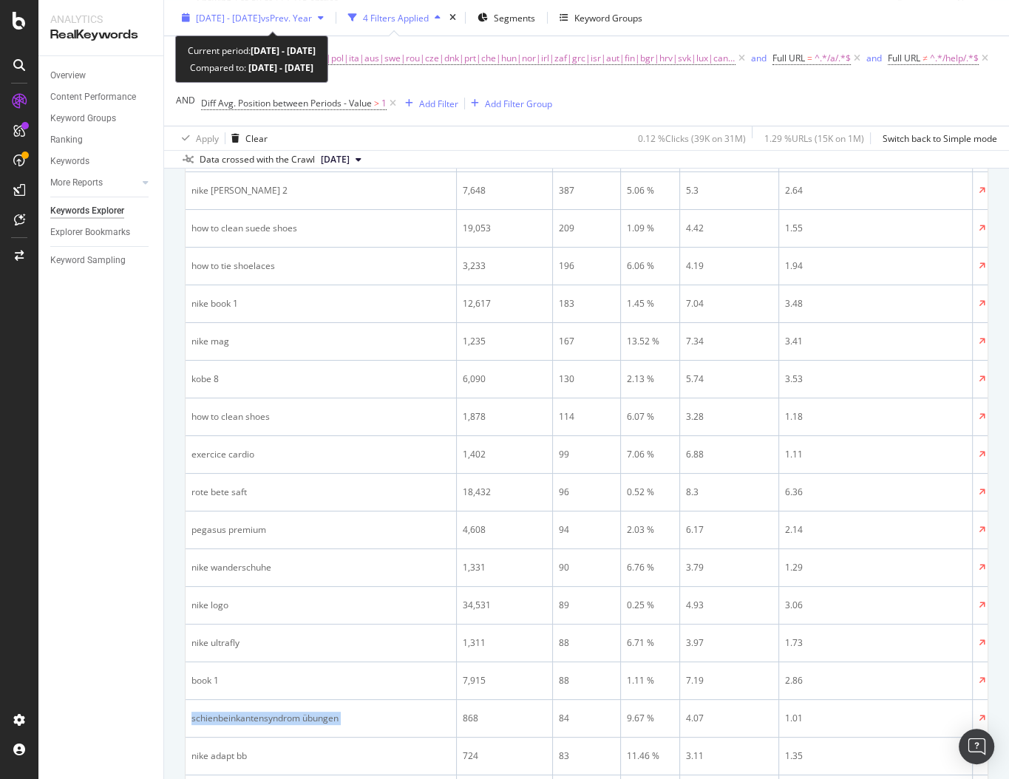
click at [312, 14] on span "vs Prev. Year" at bounding box center [286, 17] width 51 height 13
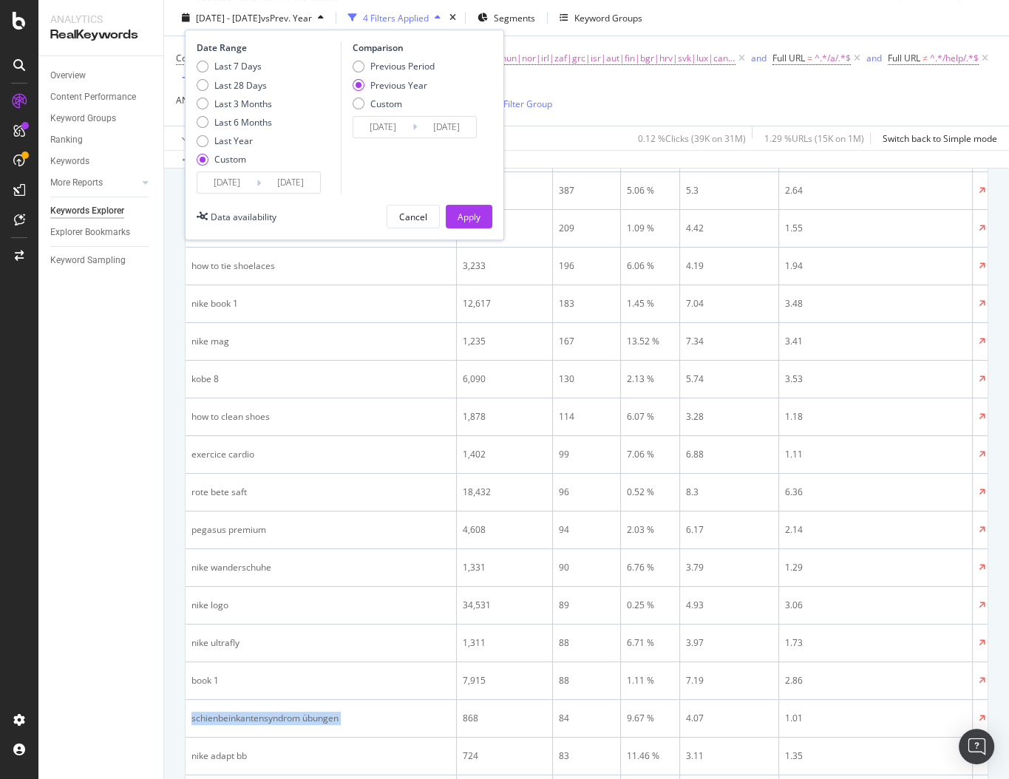
click at [312, 14] on span "vs Prev. Year" at bounding box center [286, 17] width 51 height 13
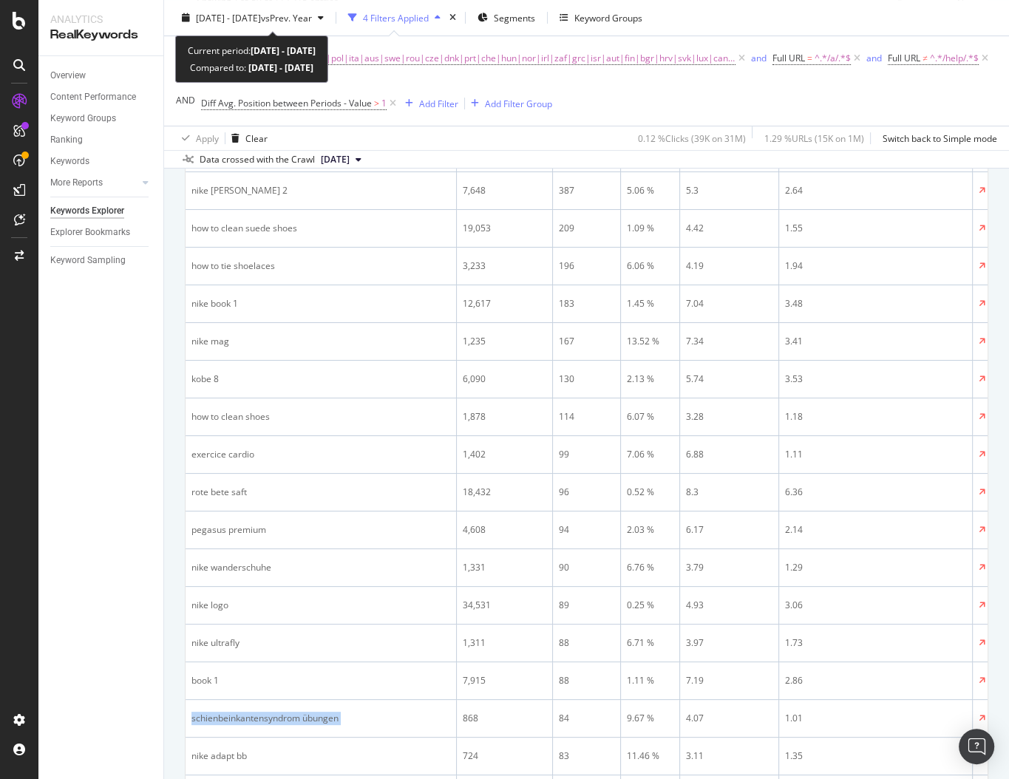
click at [312, 14] on span "vs Prev. Year" at bounding box center [286, 17] width 51 height 13
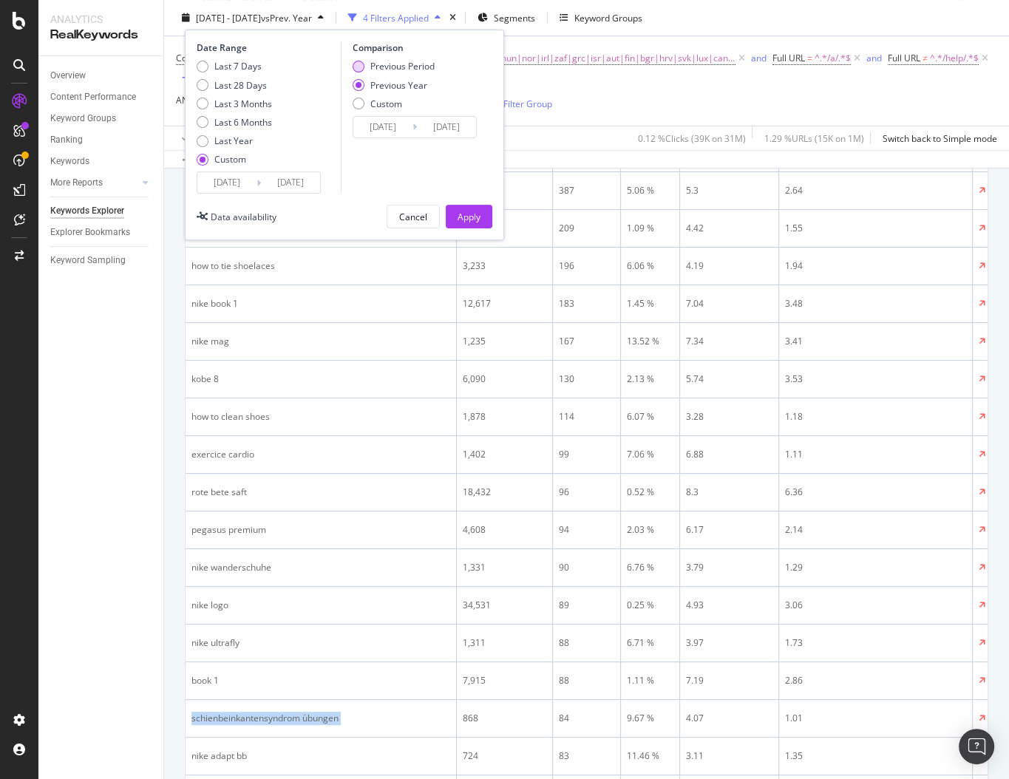
click at [392, 67] on div "Previous Period" at bounding box center [402, 66] width 64 height 13
type input "[DATE]"
click at [474, 210] on div "Apply" at bounding box center [469, 216] width 23 height 13
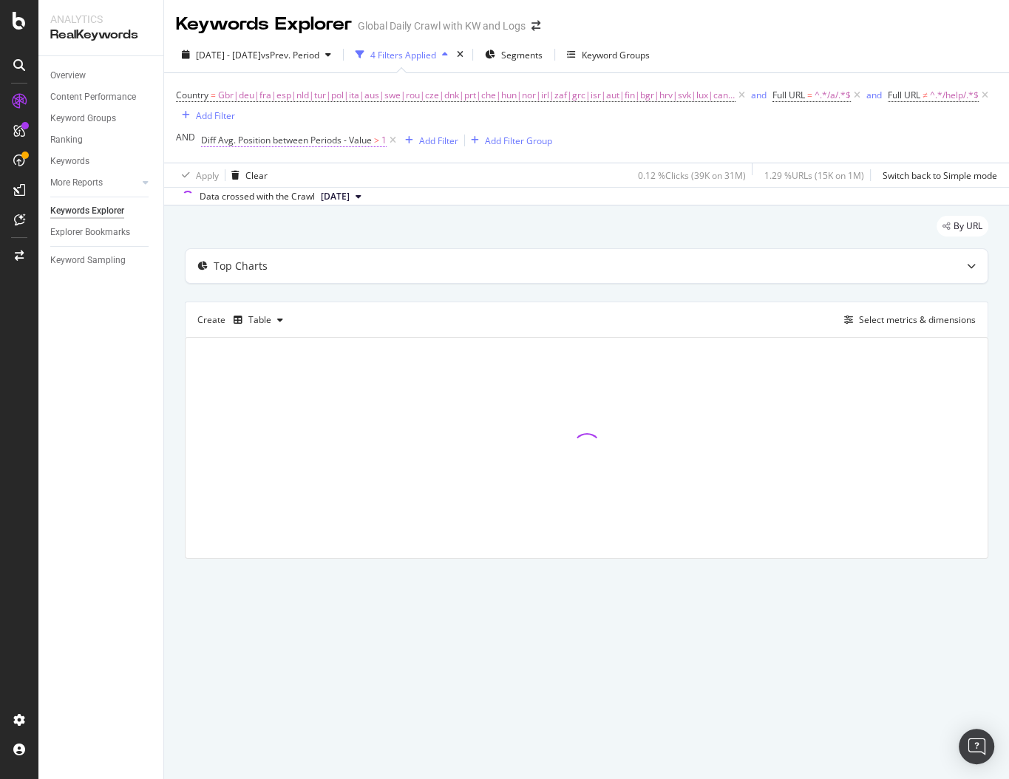
click at [317, 139] on span "Diff Avg. Position between Periods - Value" at bounding box center [286, 140] width 171 height 13
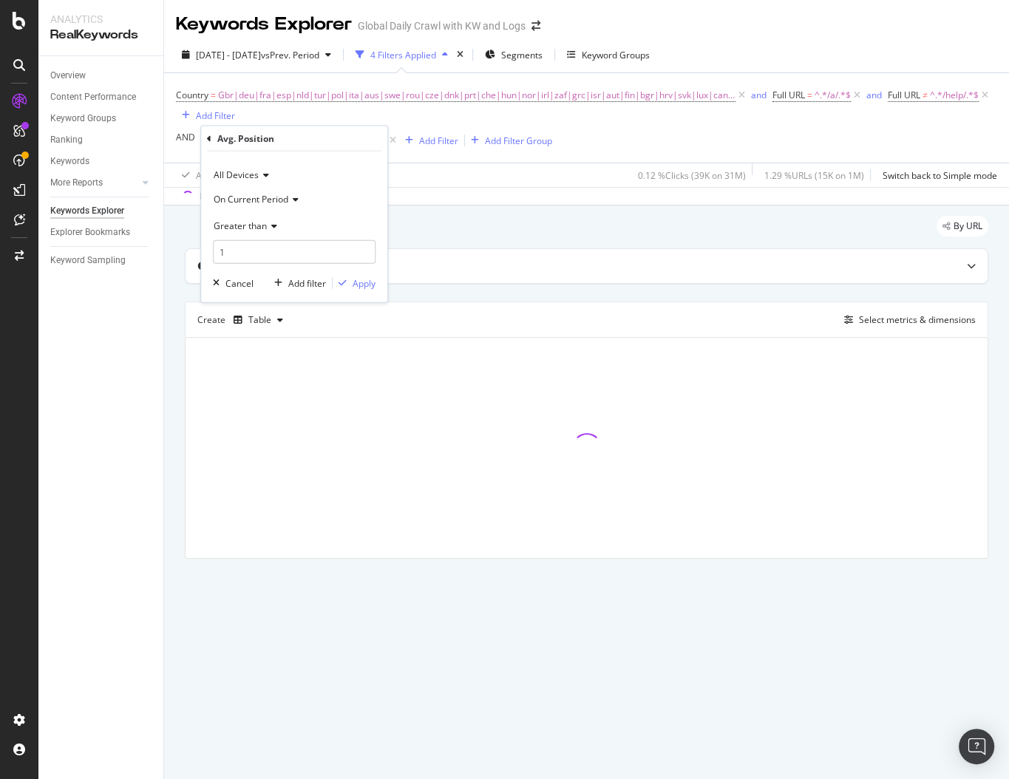
click at [255, 222] on span "Greater than" at bounding box center [240, 225] width 53 height 13
click at [259, 291] on div "Less than" at bounding box center [296, 294] width 158 height 19
click at [251, 251] on input "1" at bounding box center [294, 252] width 163 height 24
type input "-1"
click at [366, 280] on div "Apply" at bounding box center [364, 282] width 23 height 13
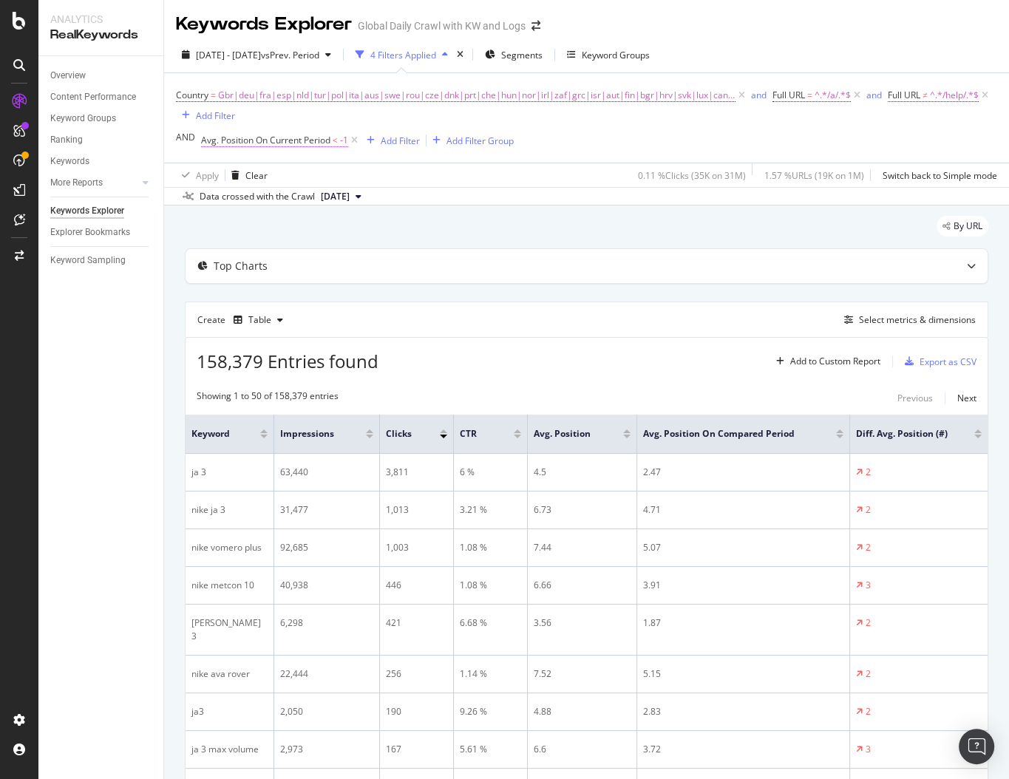
click at [314, 140] on span "Avg. Position On Current Period" at bounding box center [265, 140] width 129 height 13
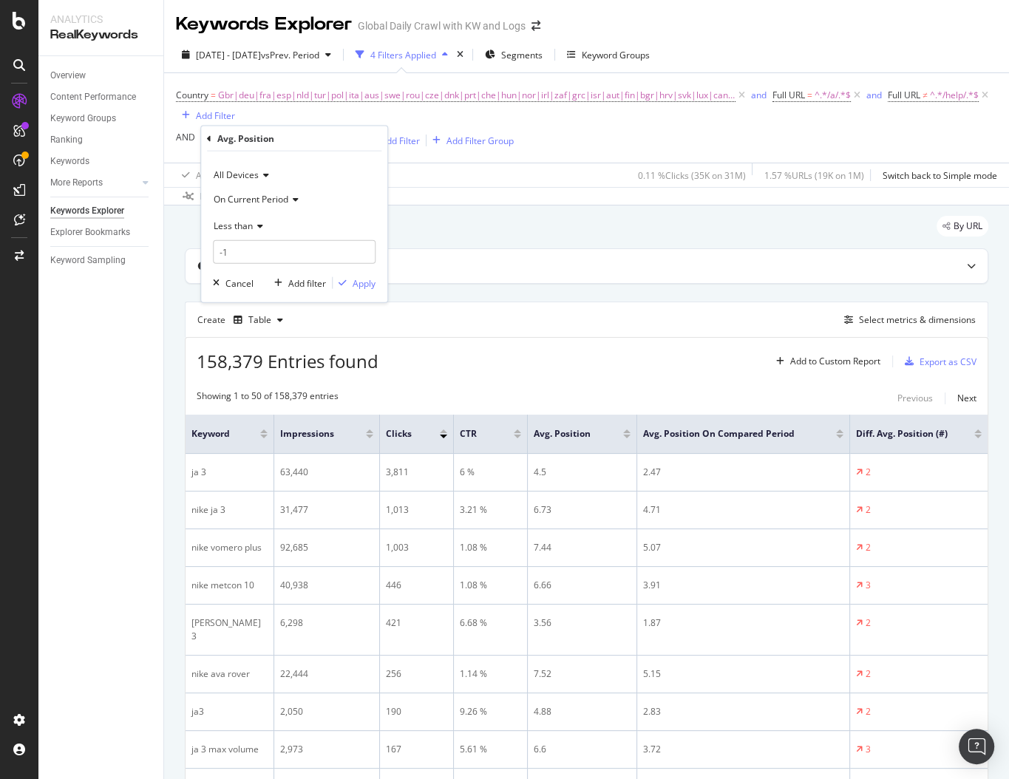
click at [247, 220] on span "Less than" at bounding box center [233, 225] width 39 height 13
click at [256, 194] on span "On Current Period" at bounding box center [251, 198] width 75 height 13
click at [274, 286] on span "Diff. Between Period - value" at bounding box center [277, 286] width 114 height 13
click at [351, 288] on div "Apply" at bounding box center [354, 282] width 43 height 13
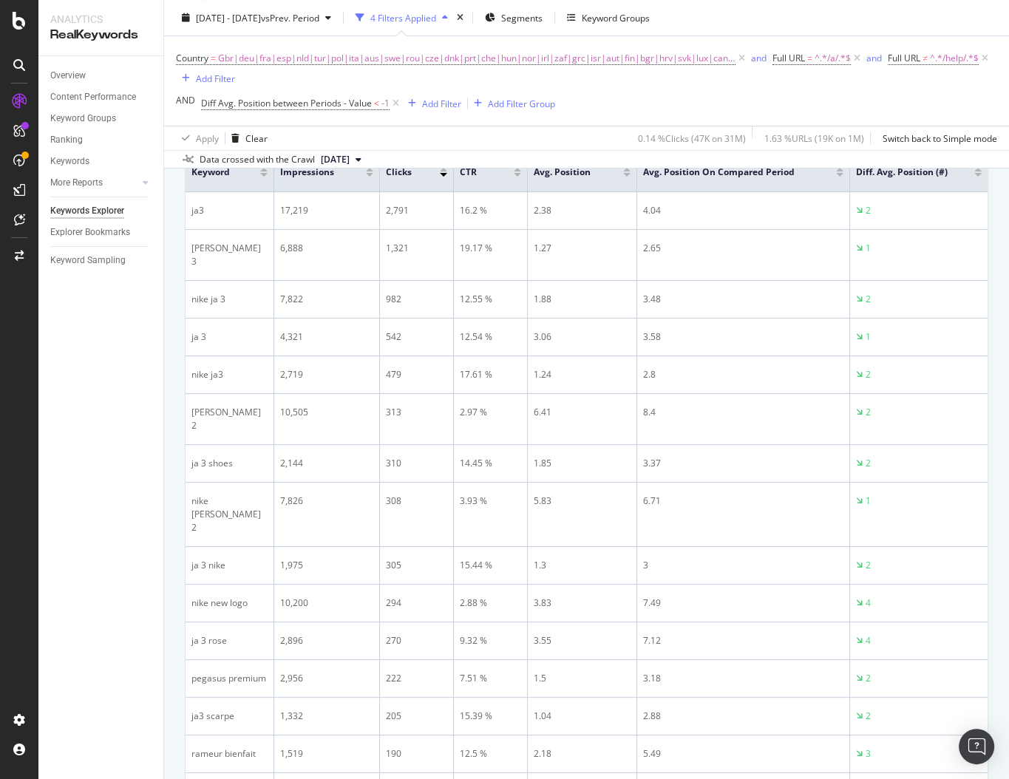
scroll to position [272, 0]
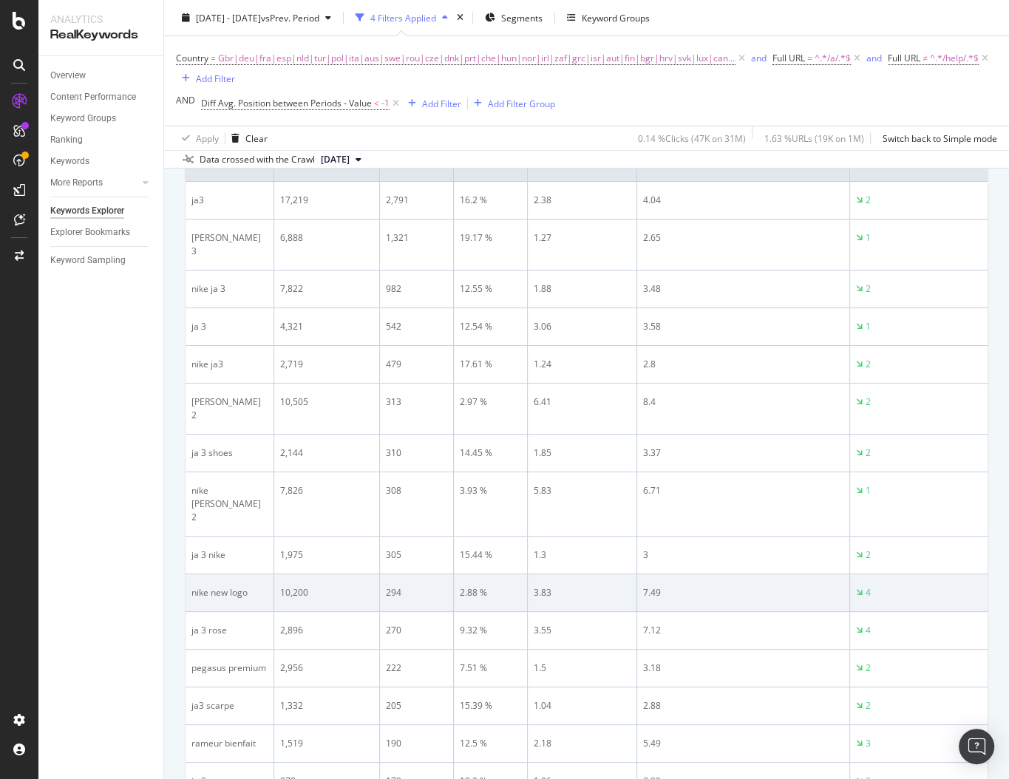
click at [215, 586] on div "nike new logo" at bounding box center [229, 592] width 76 height 13
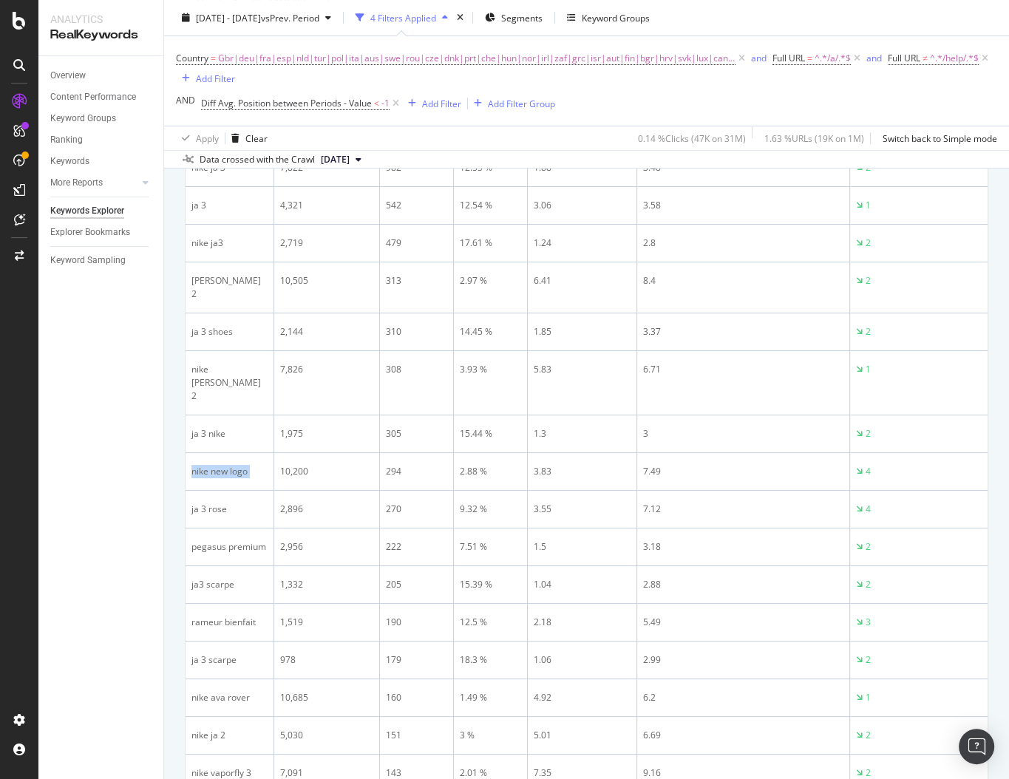
scroll to position [432, 0]
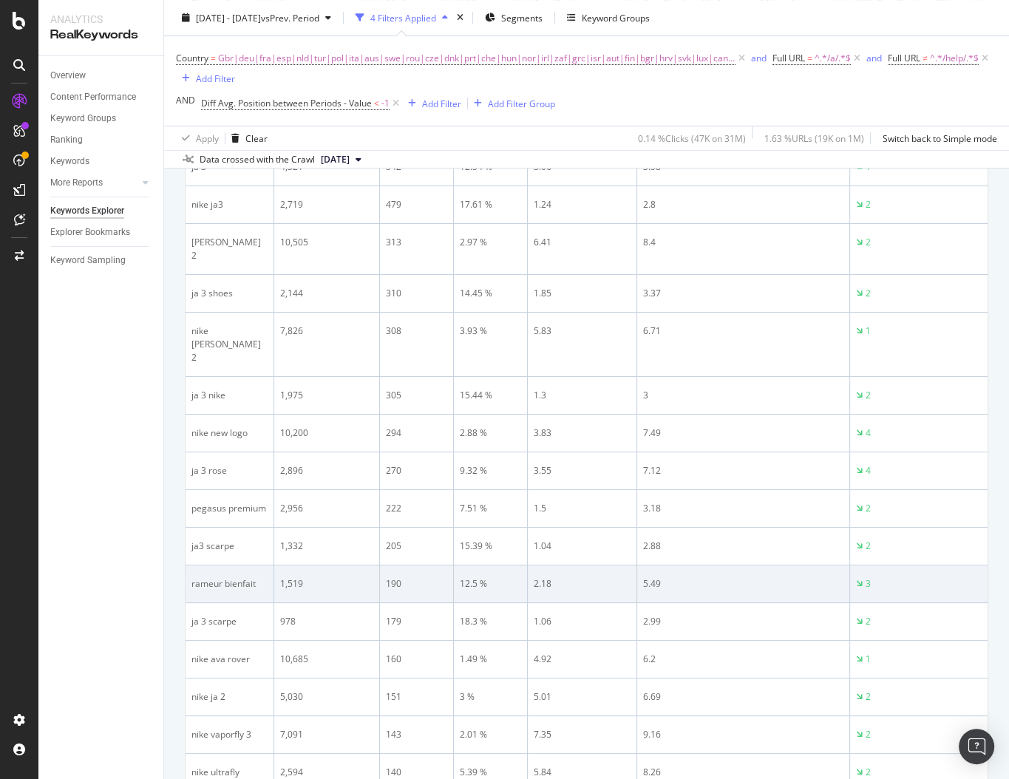
click at [247, 577] on div "rameur bienfait" at bounding box center [229, 583] width 76 height 13
copy div "rameur bienfait"
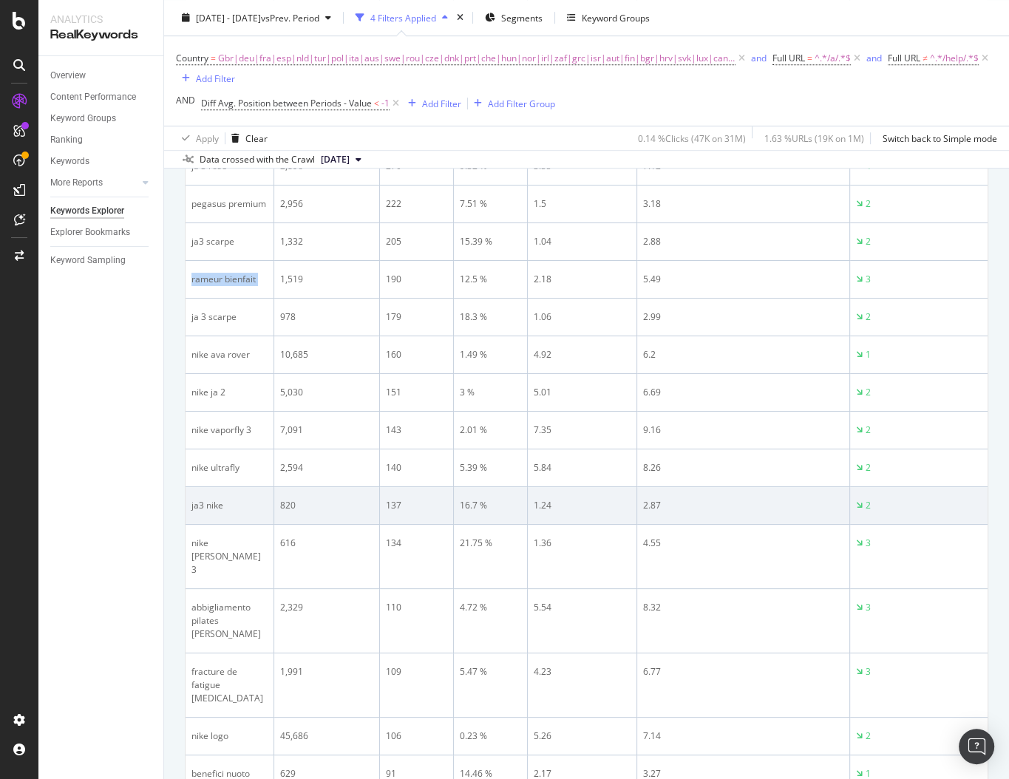
scroll to position [745, 0]
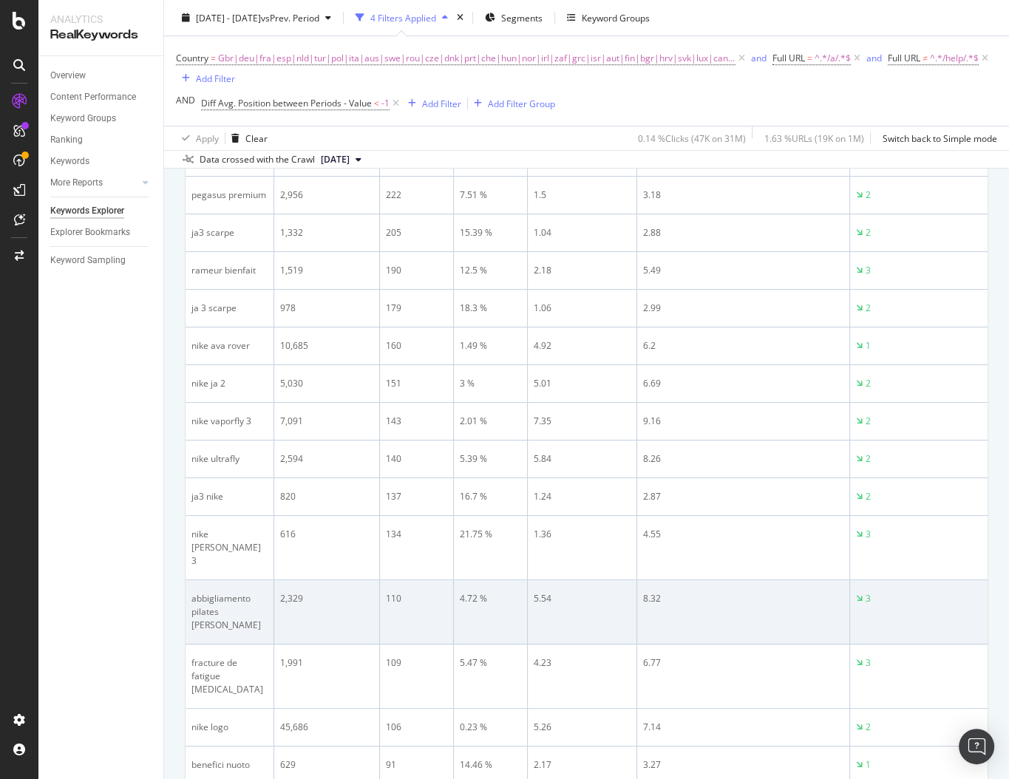
click at [223, 592] on div "abbigliamento pilates [PERSON_NAME]" at bounding box center [229, 612] width 76 height 40
copy div "abbigliamento pilates [PERSON_NAME]"
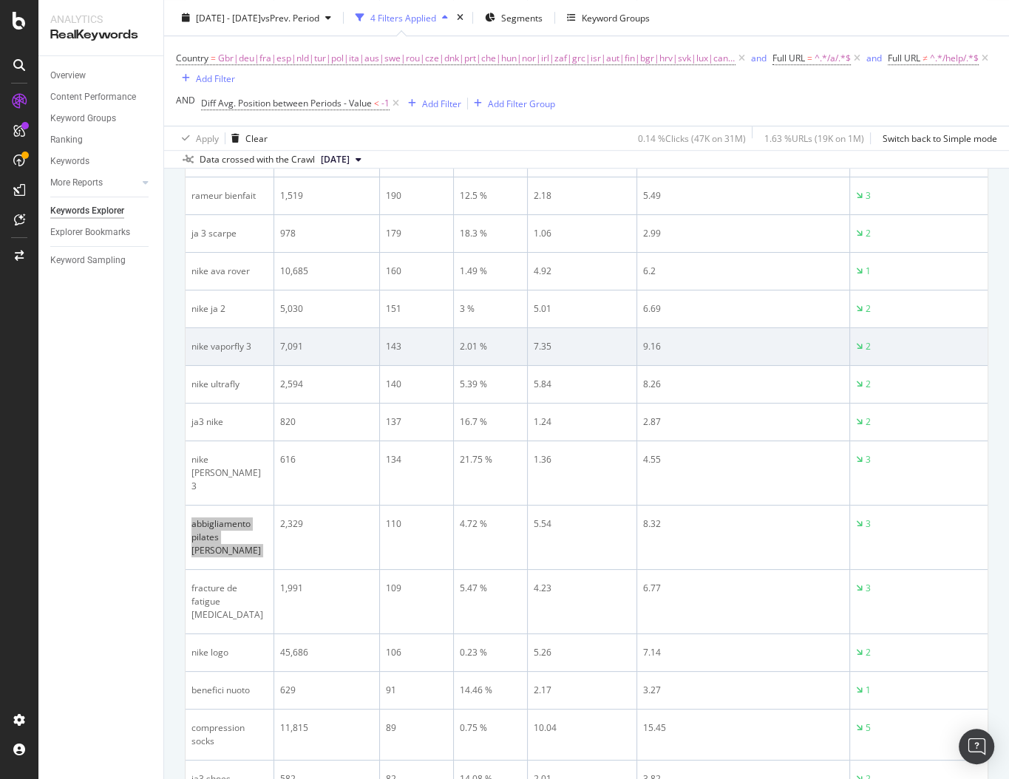
scroll to position [857, 0]
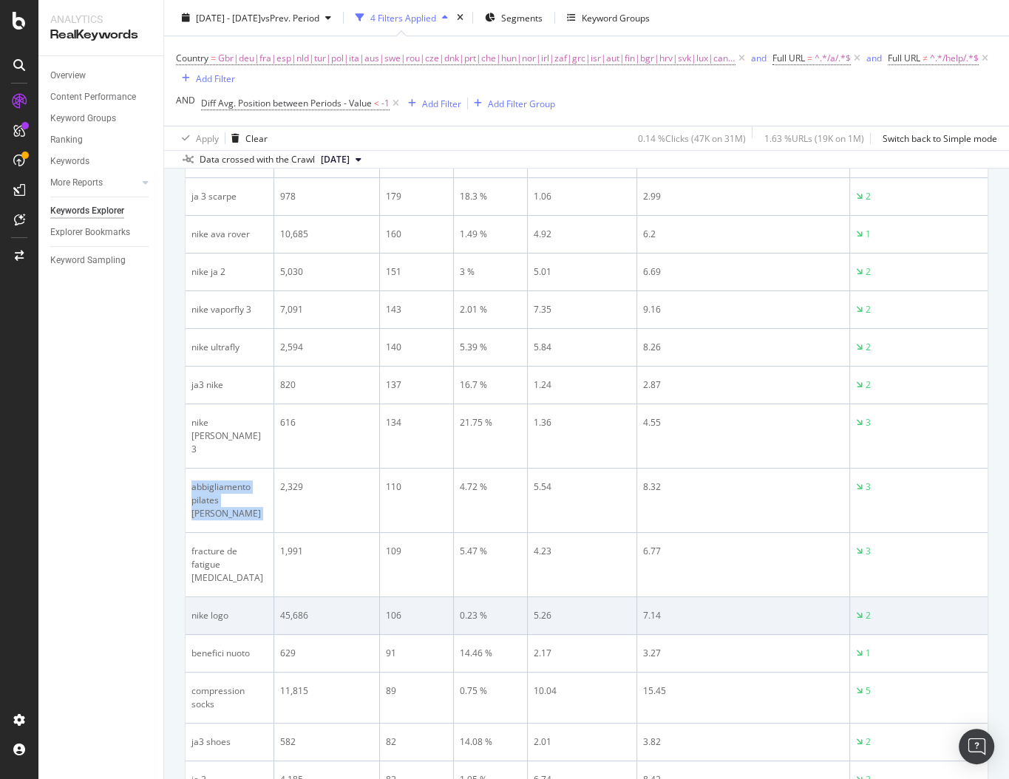
click at [221, 597] on td "nike logo" at bounding box center [230, 616] width 89 height 38
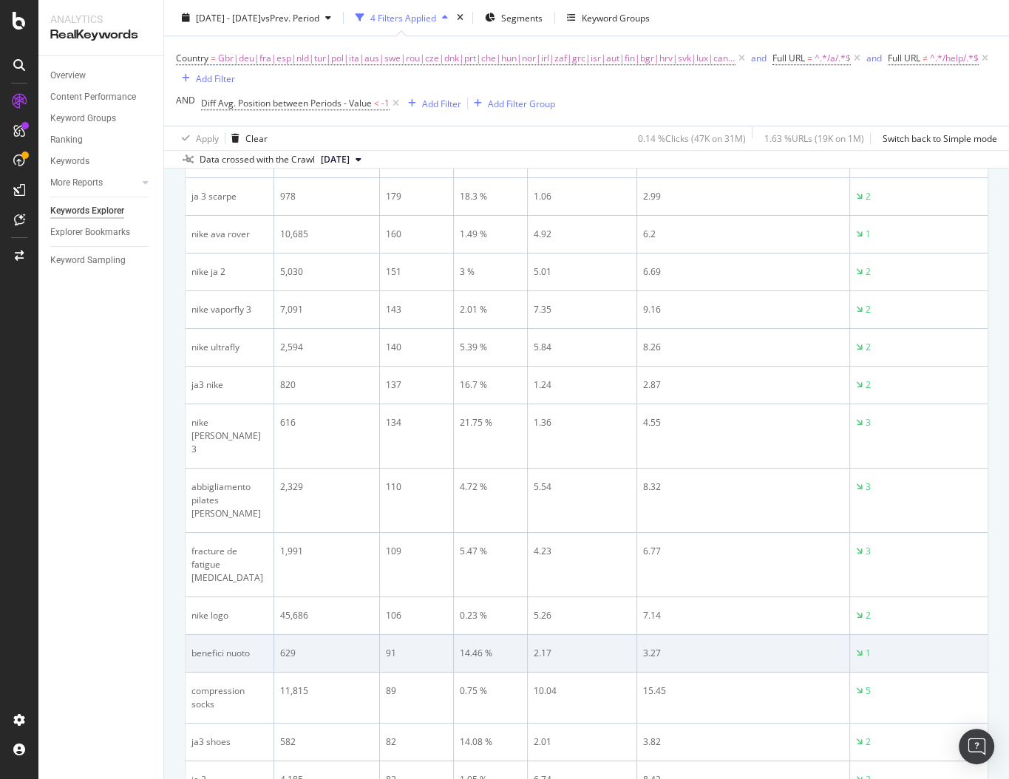
click at [225, 647] on div "benefici nuoto" at bounding box center [229, 653] width 76 height 13
copy div "benefici nuoto"
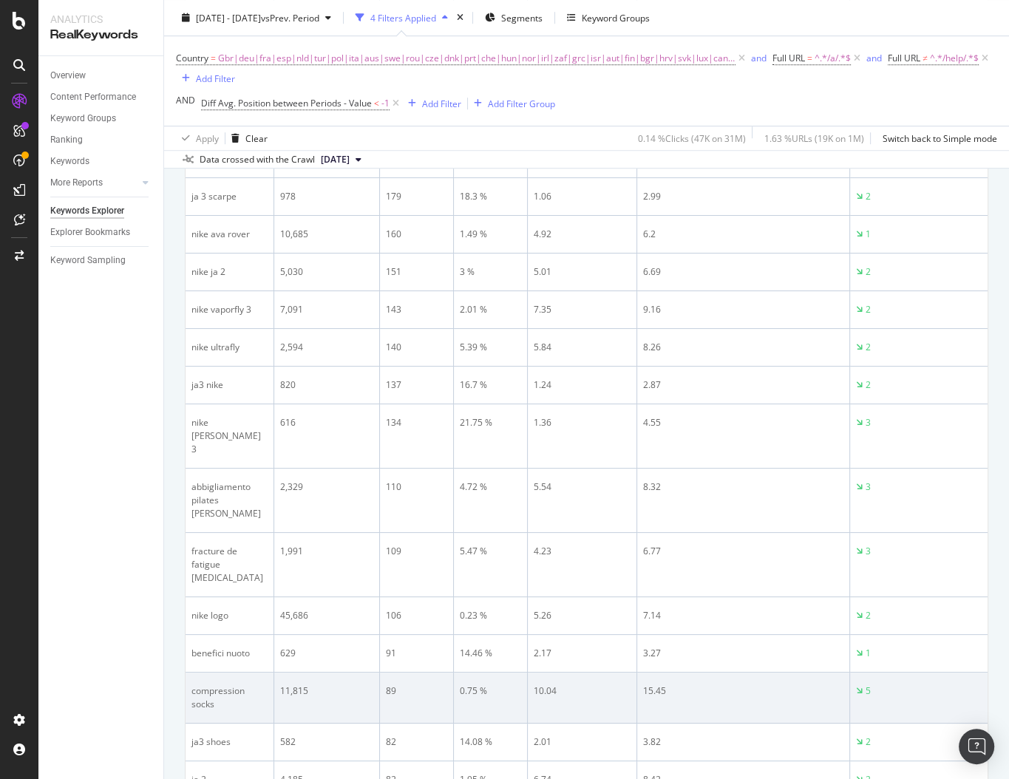
click at [212, 684] on div "compression socks" at bounding box center [229, 697] width 76 height 27
copy div "compression socks"
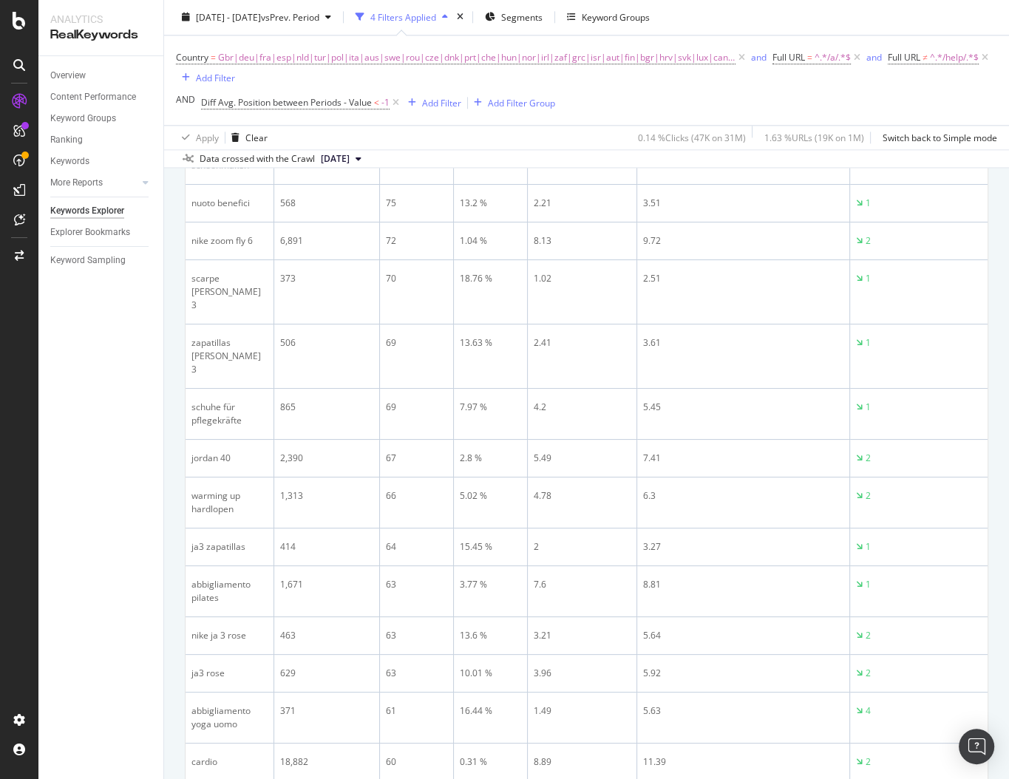
scroll to position [1738, 0]
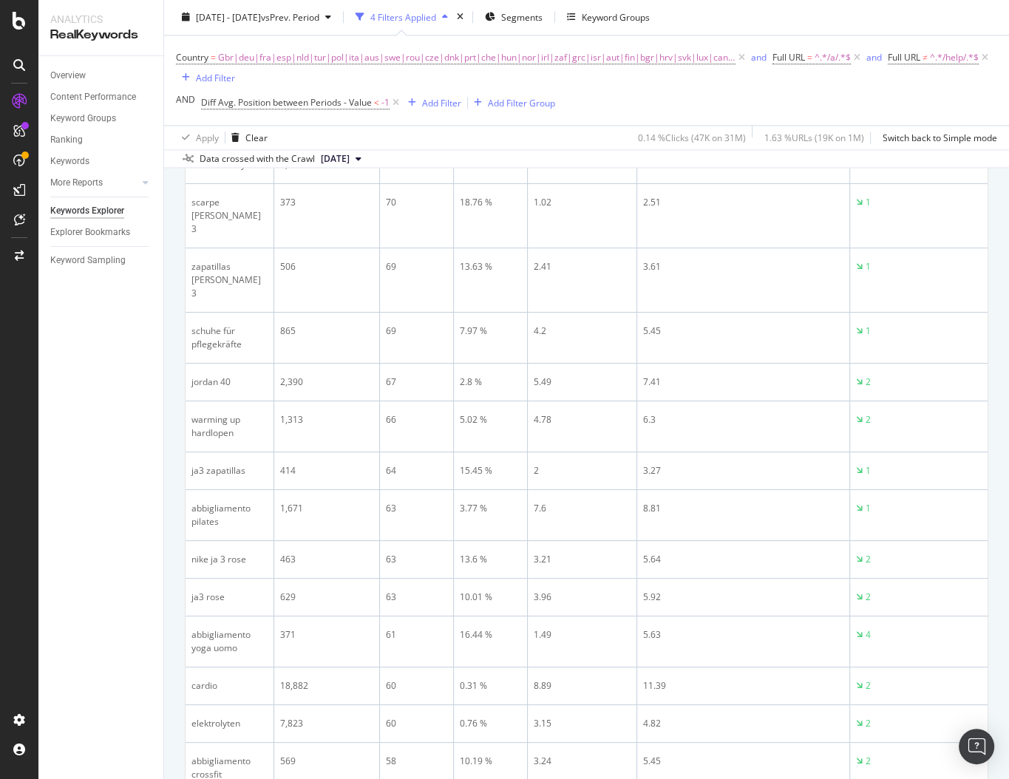
copy div "pronation"
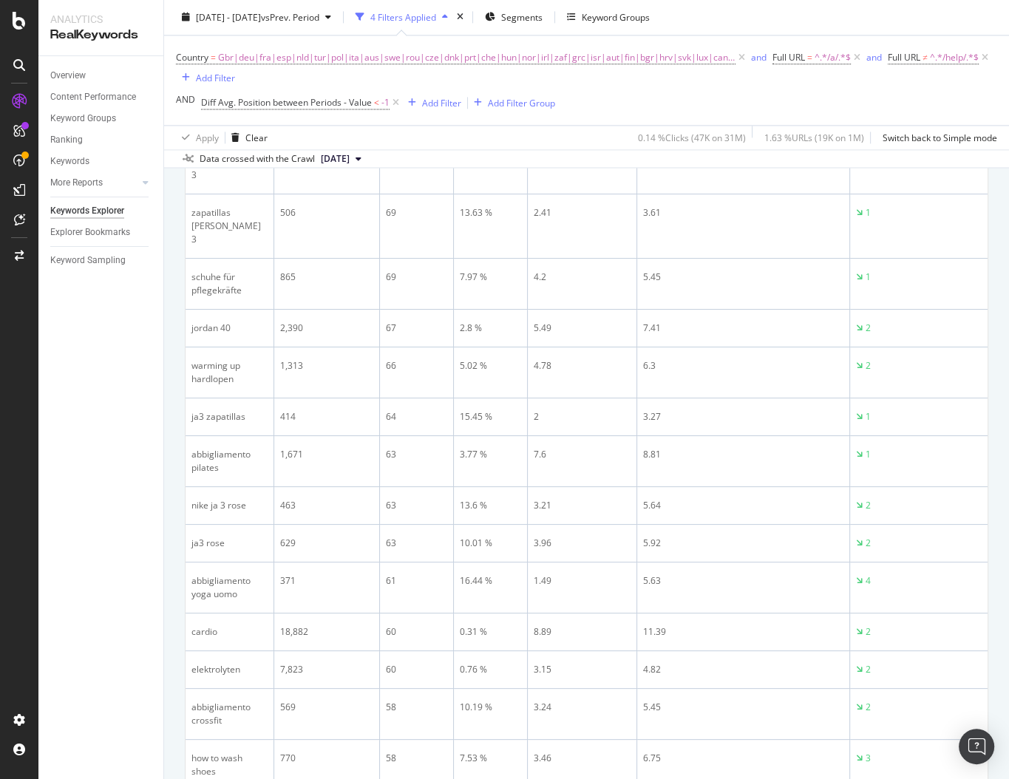
scroll to position [1792, 0]
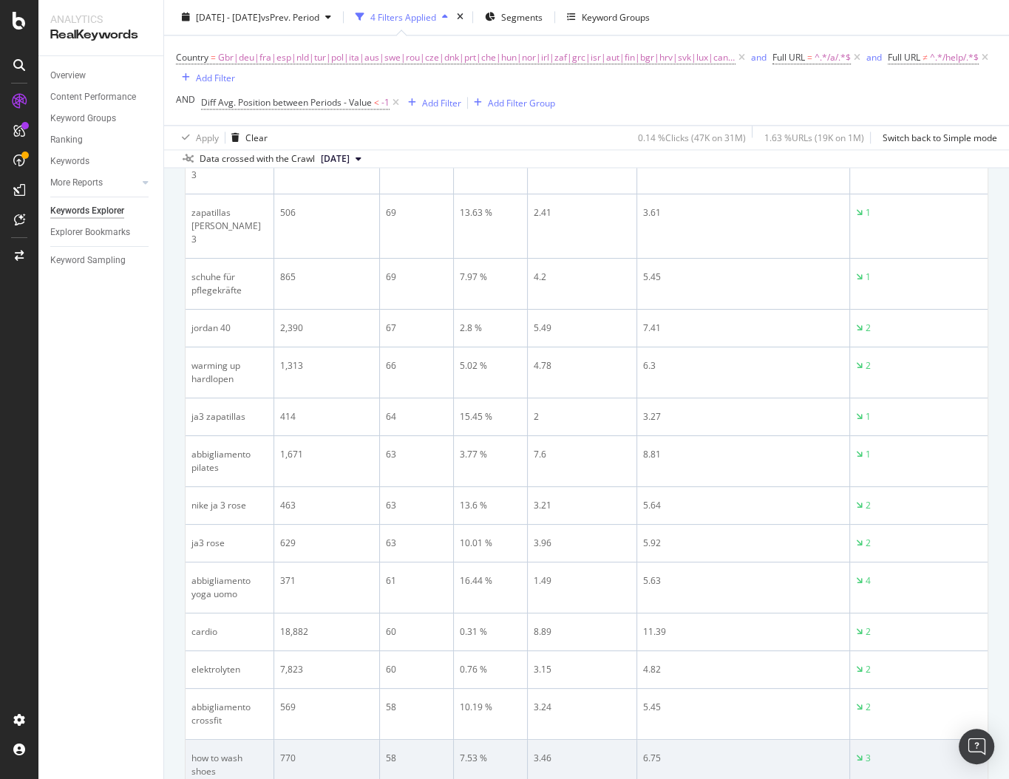
click at [226, 752] on div "how to wash shoes" at bounding box center [229, 765] width 76 height 27
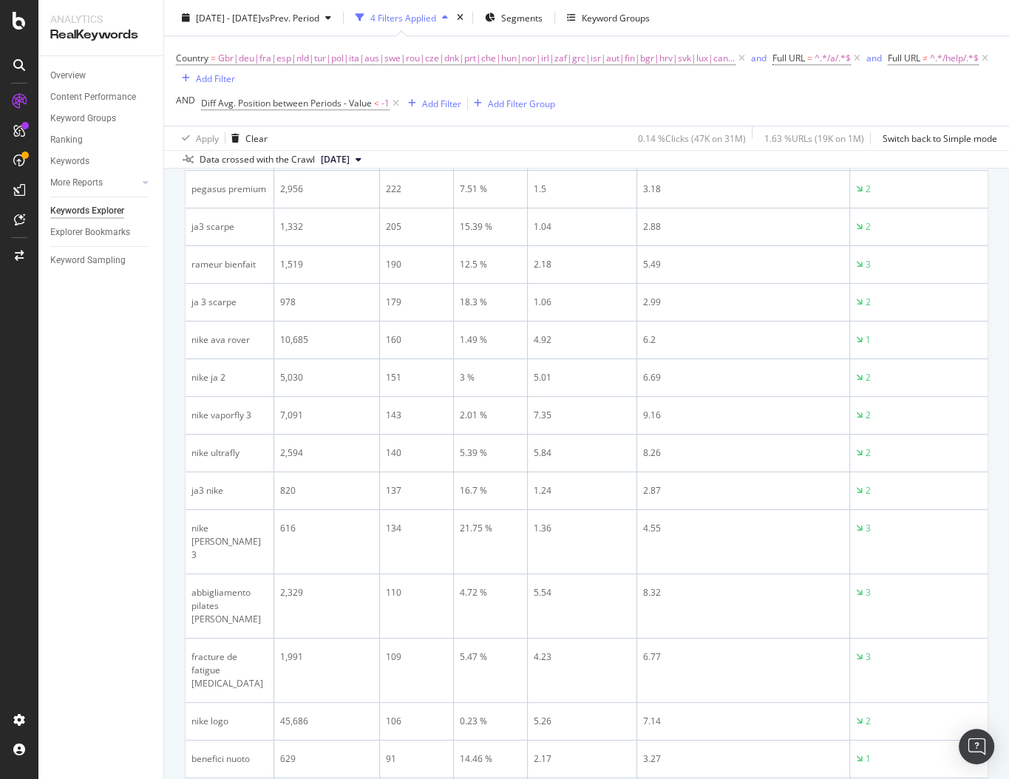
scroll to position [630, 0]
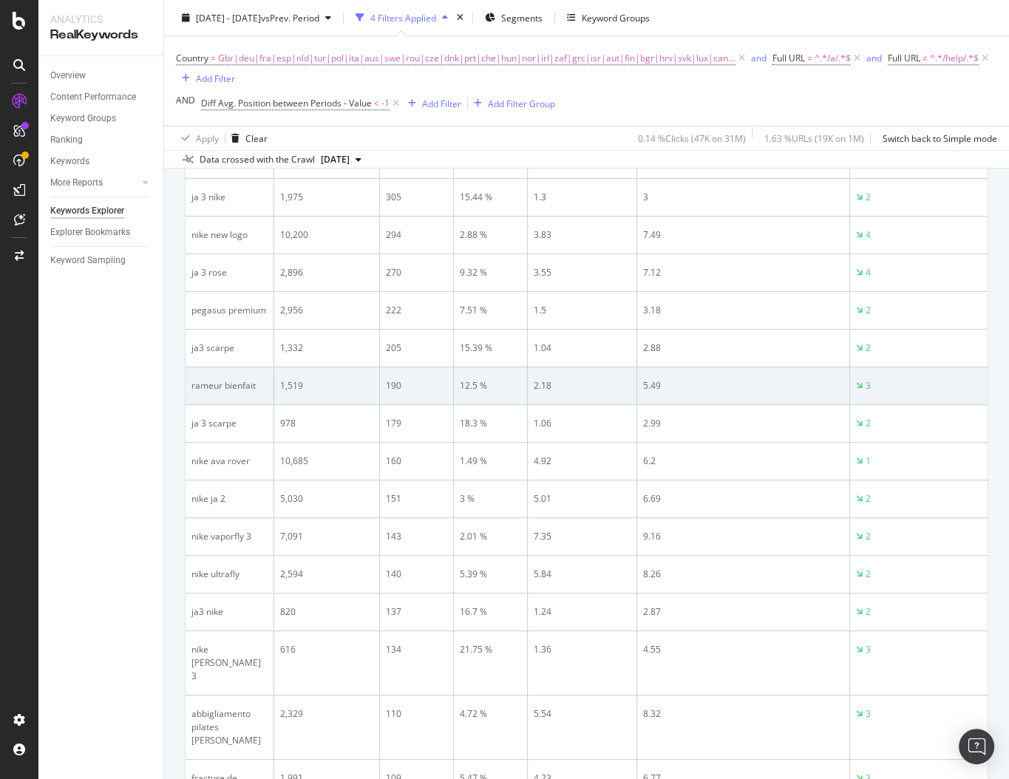
click at [238, 367] on td "rameur bienfait" at bounding box center [230, 386] width 89 height 38
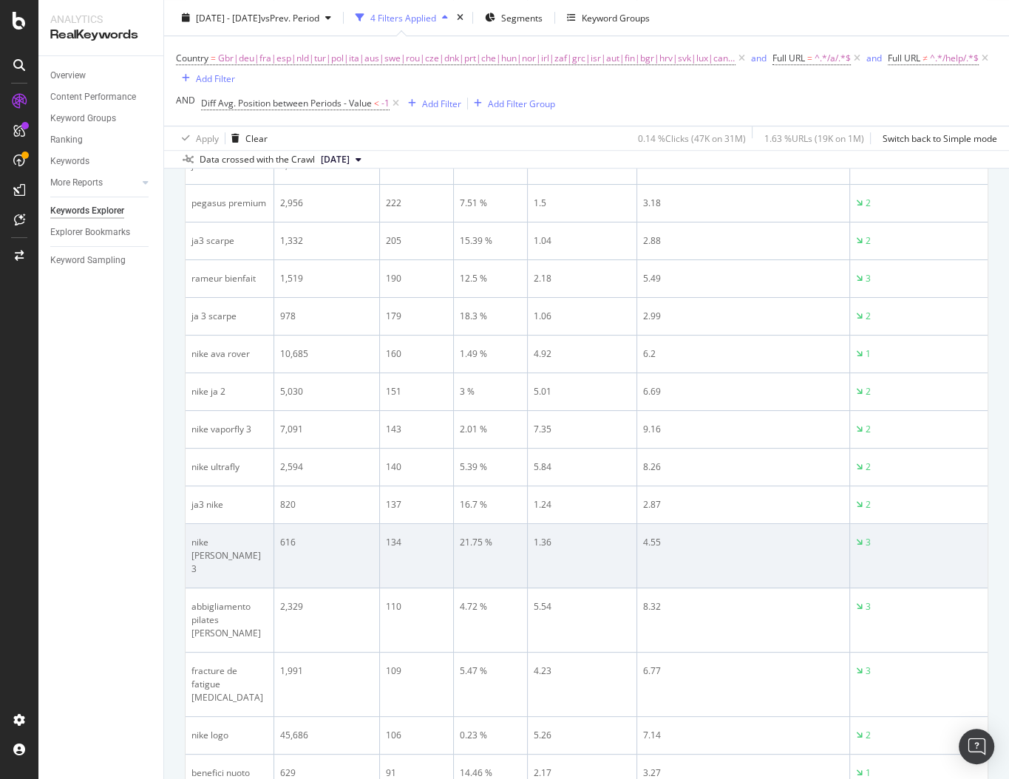
scroll to position [741, 0]
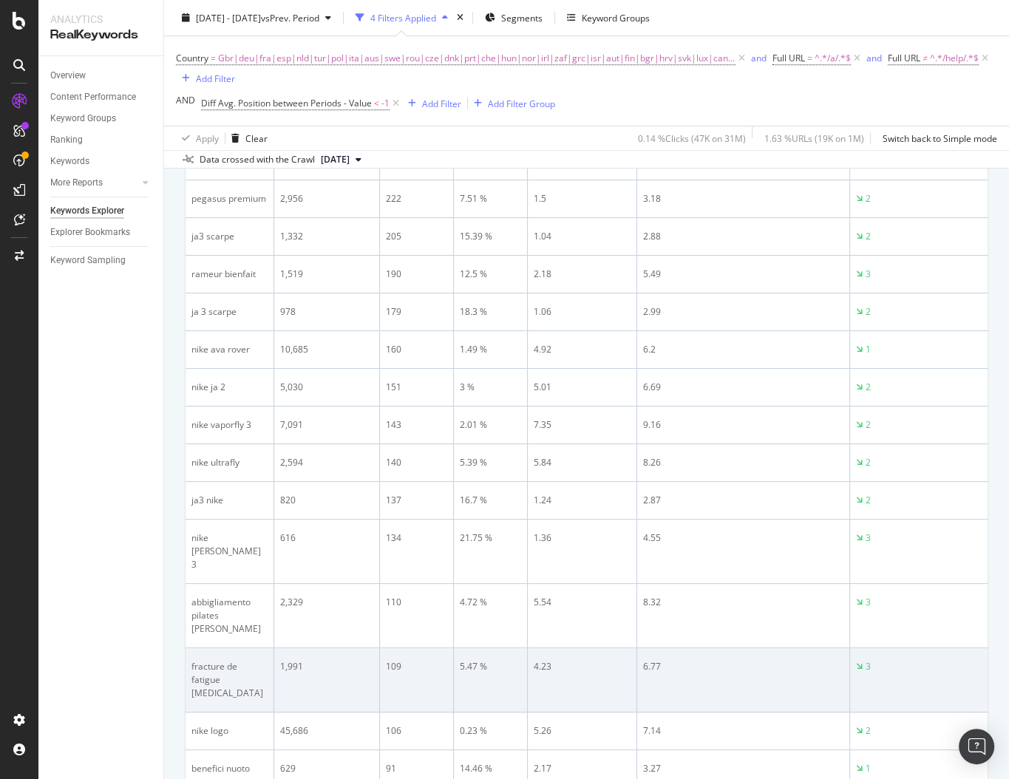
click at [220, 660] on div "fracture de fatigue [MEDICAL_DATA]" at bounding box center [229, 680] width 76 height 40
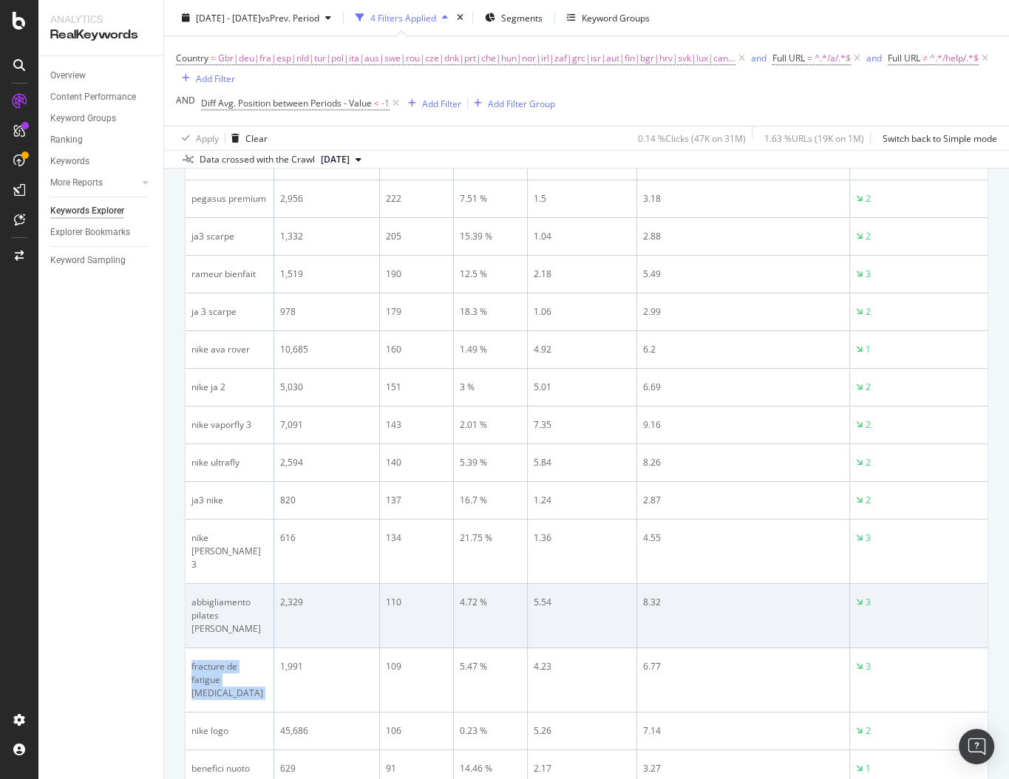
scroll to position [820, 0]
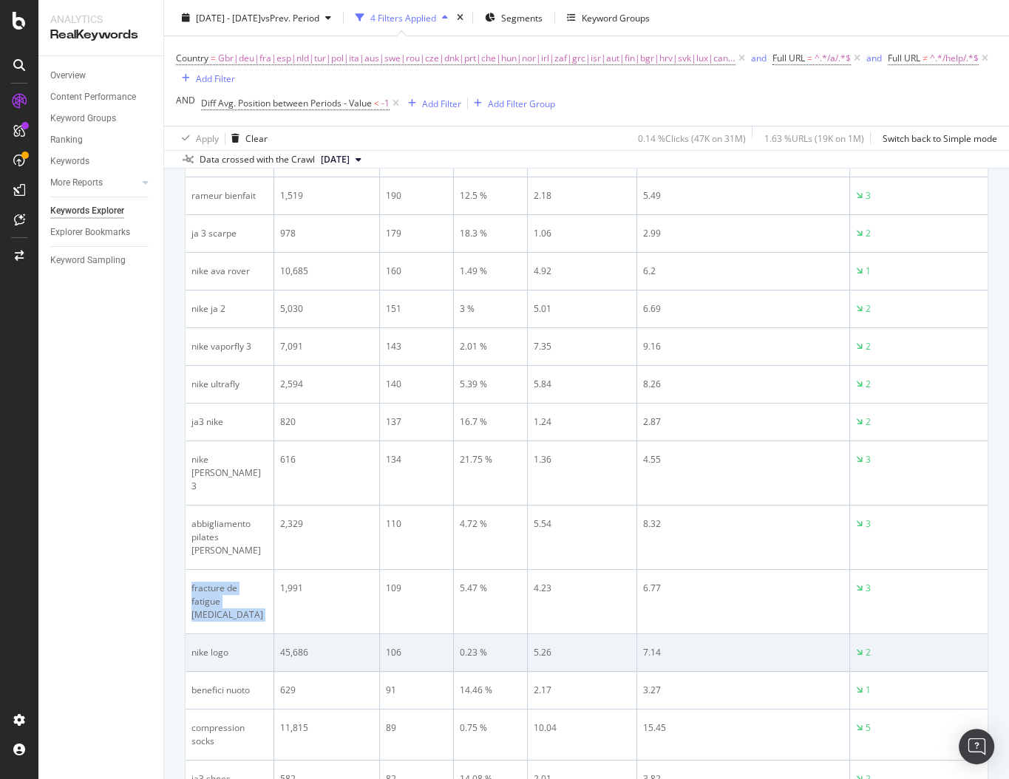
copy div "fracture de fatigue [MEDICAL_DATA]"
